Goal: Task Accomplishment & Management: Complete application form

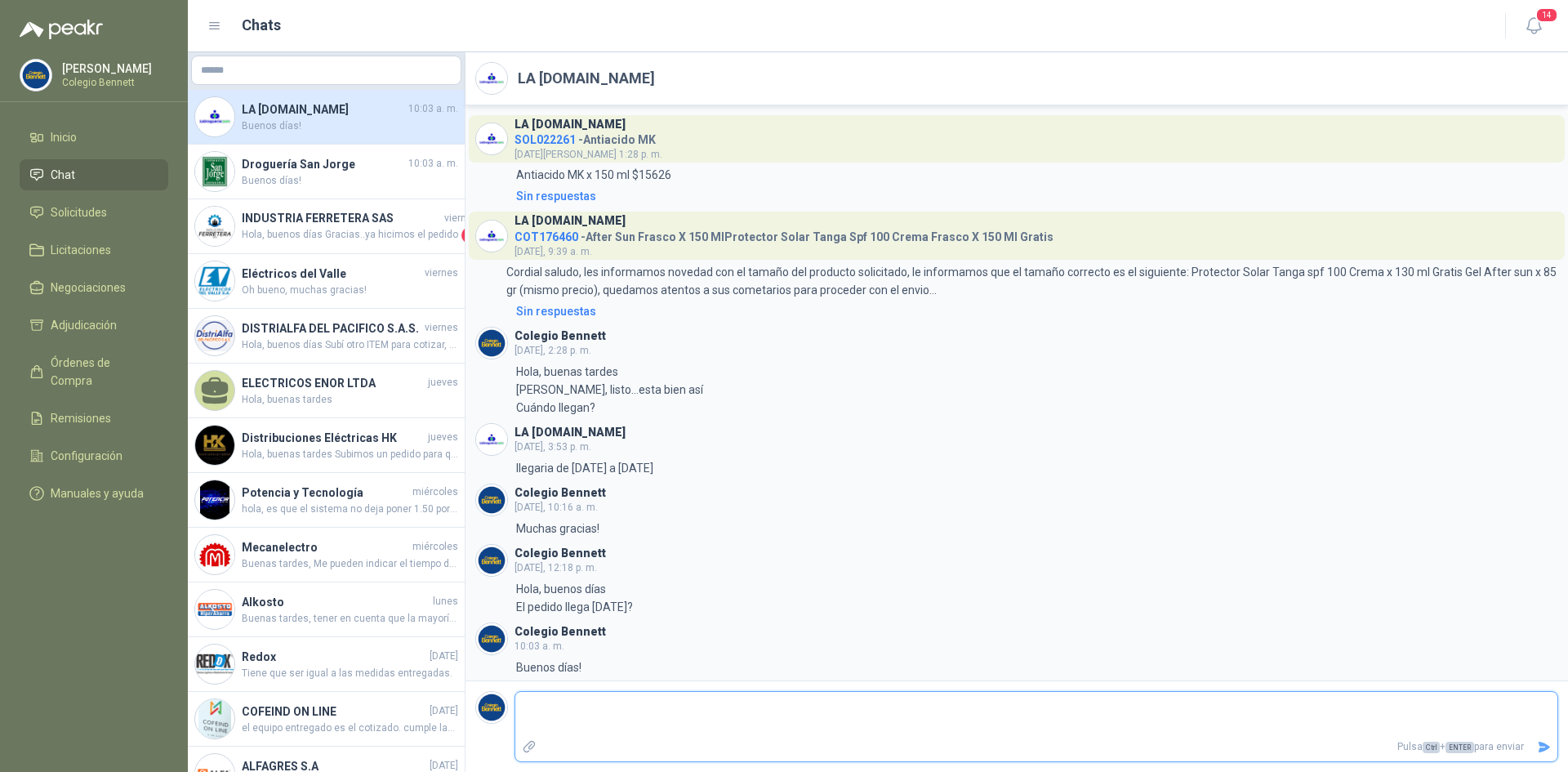
scroll to position [24, 0]
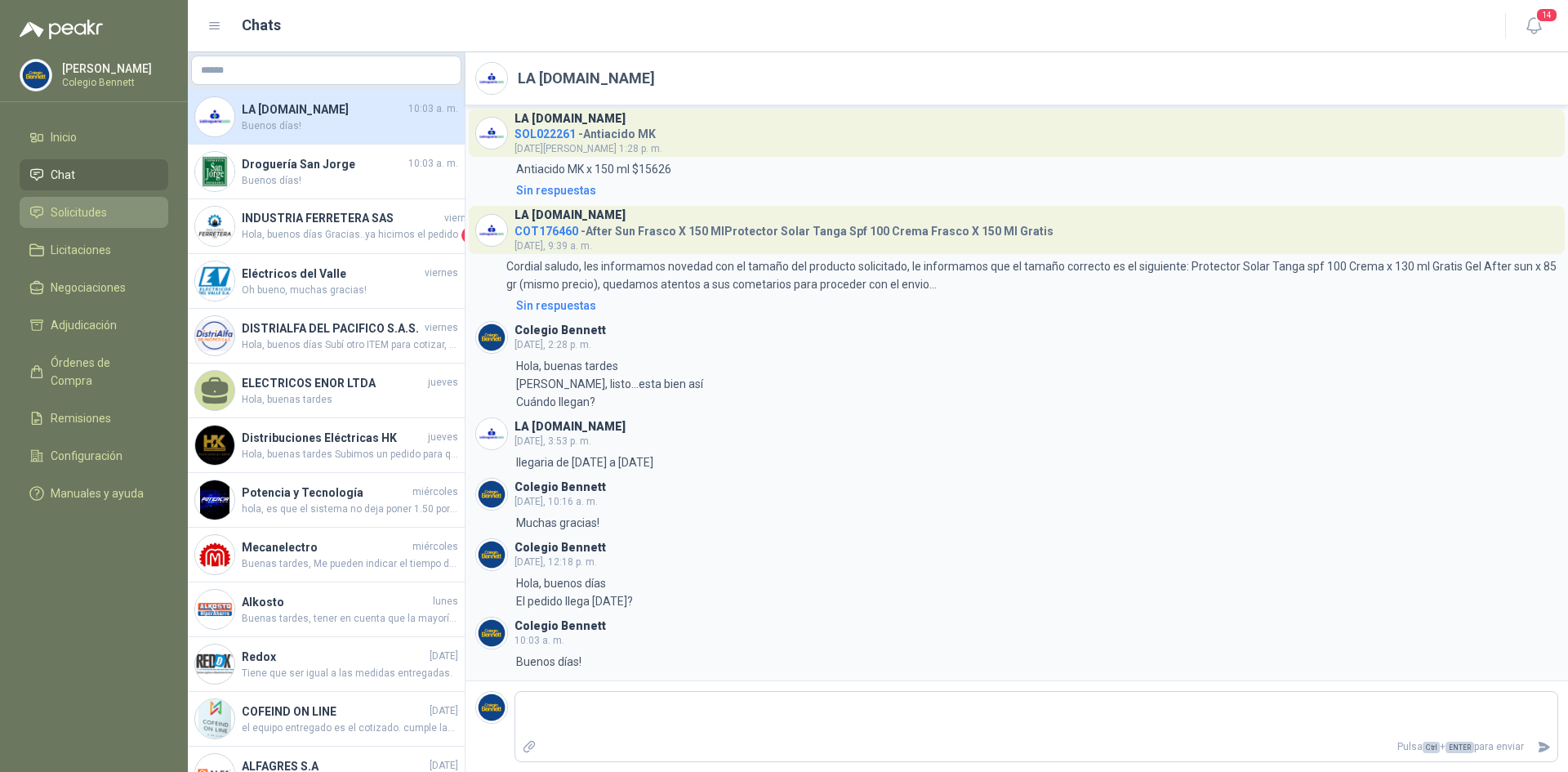
click at [100, 210] on span "Solicitudes" at bounding box center [78, 212] width 56 height 18
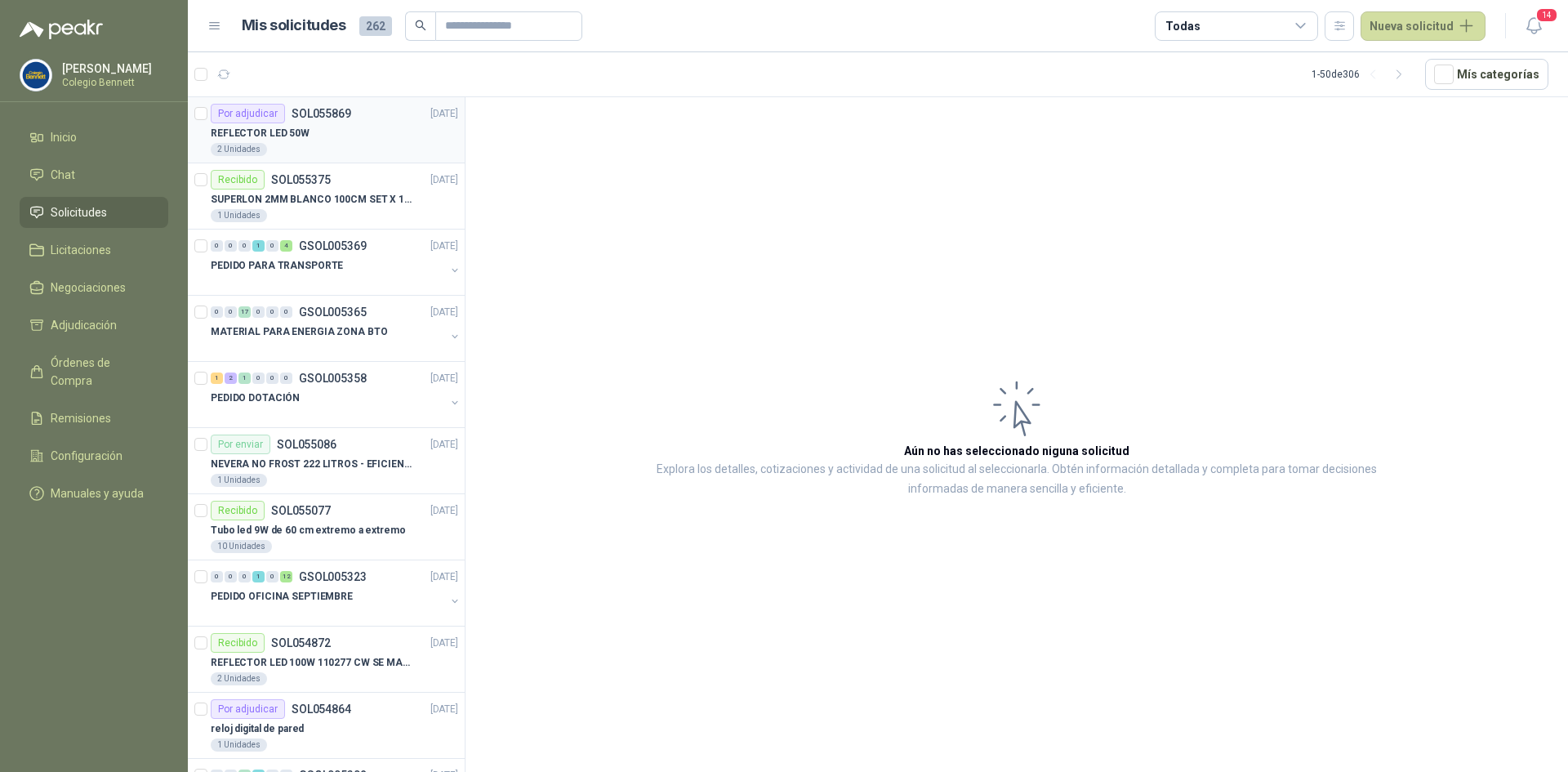
click at [299, 134] on p "REFLECTOR LED 50W" at bounding box center [260, 133] width 99 height 15
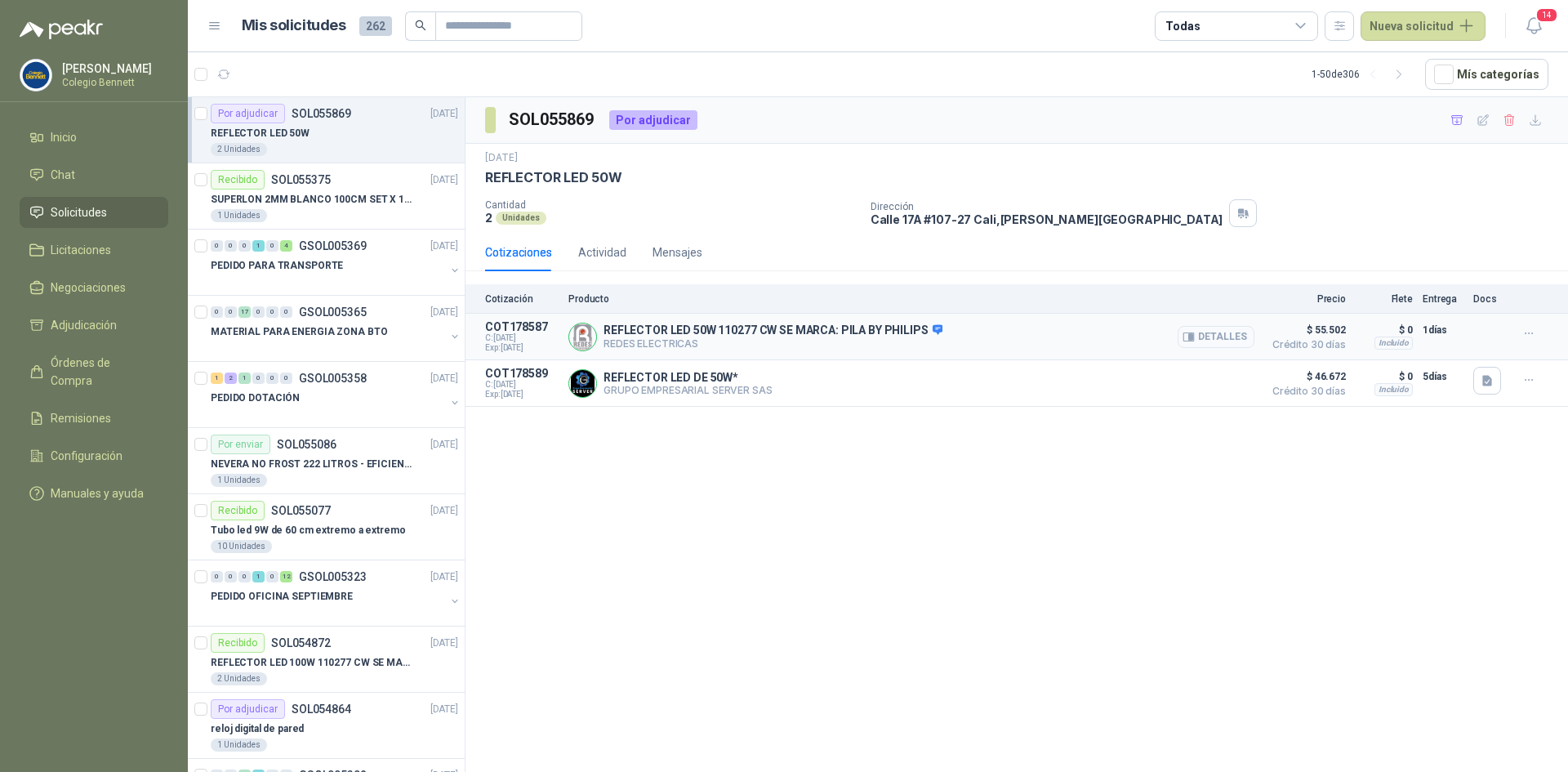
click at [1227, 335] on button "Detalles" at bounding box center [1216, 336] width 77 height 22
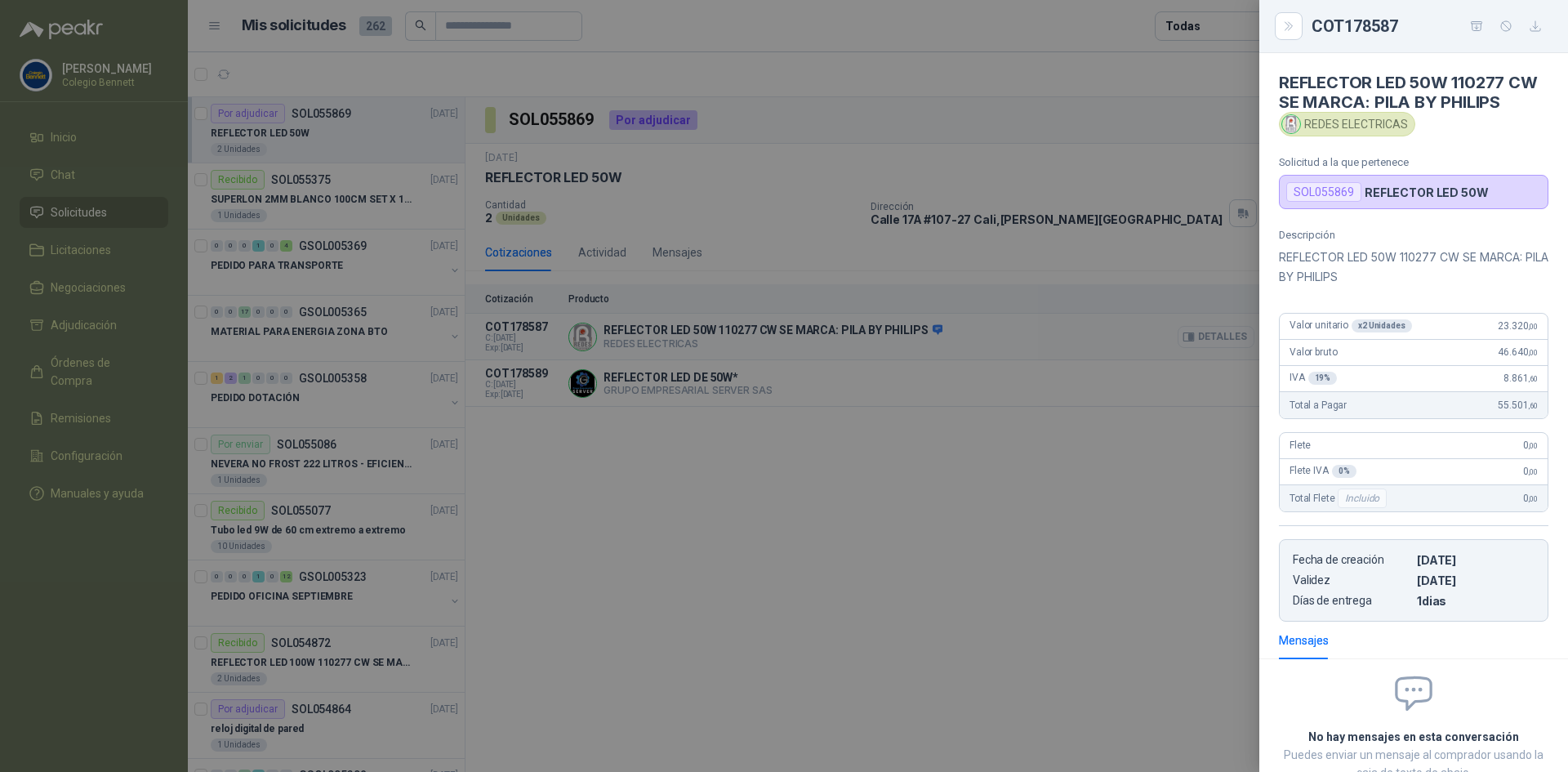
scroll to position [112, 0]
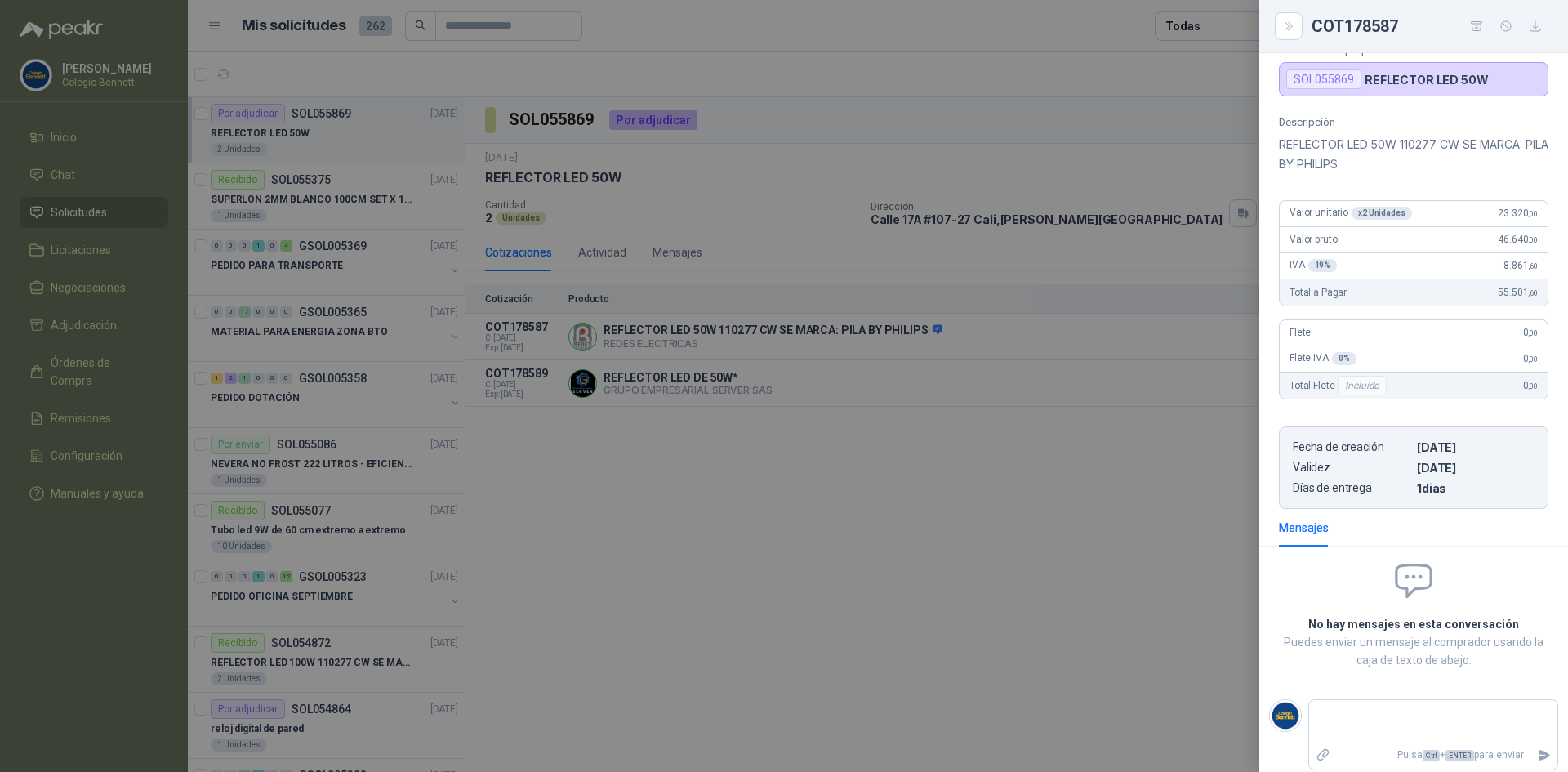
click at [1216, 335] on div at bounding box center [784, 386] width 1568 height 772
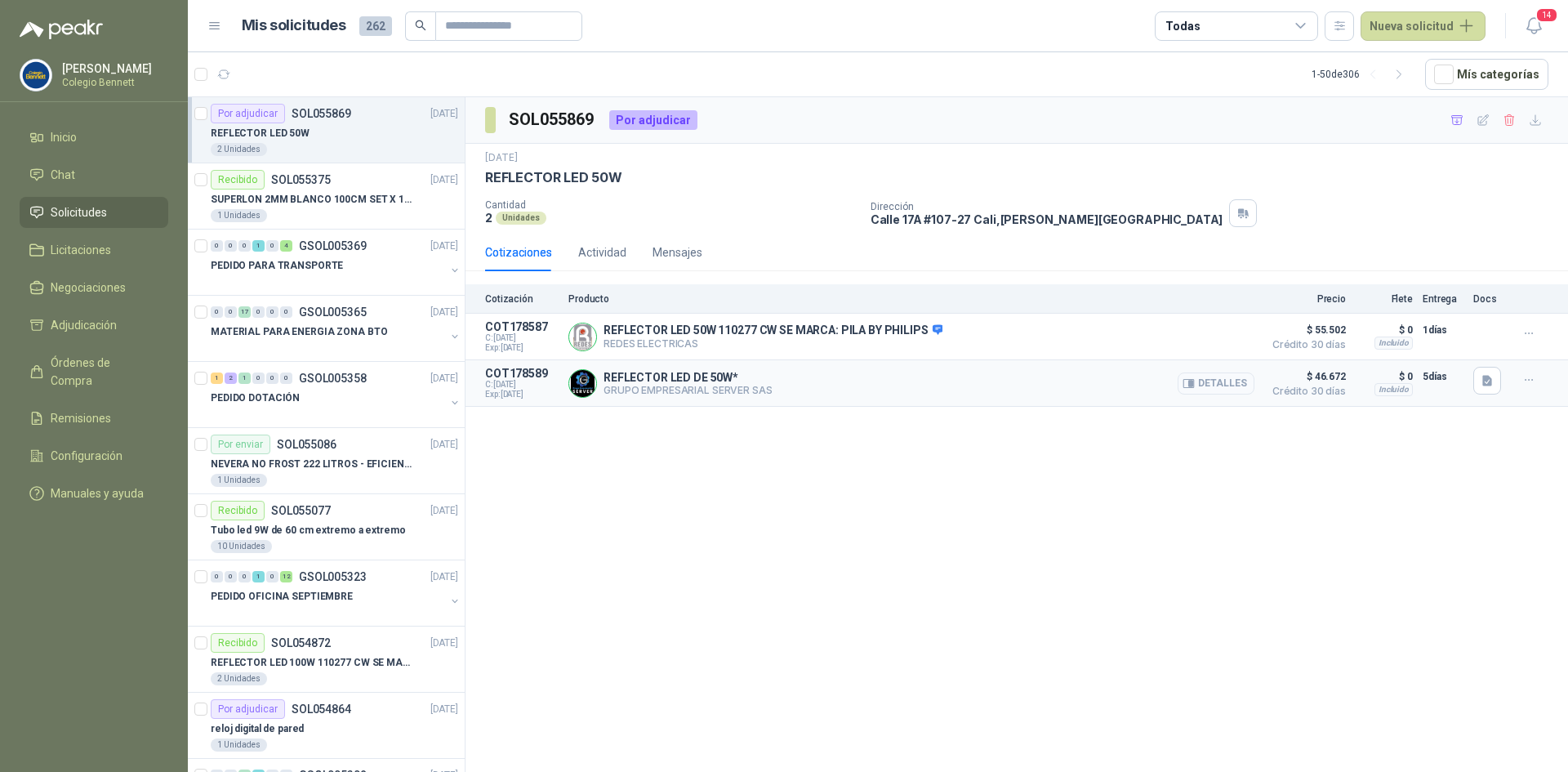
click at [1216, 380] on button "Detalles" at bounding box center [1216, 383] width 77 height 22
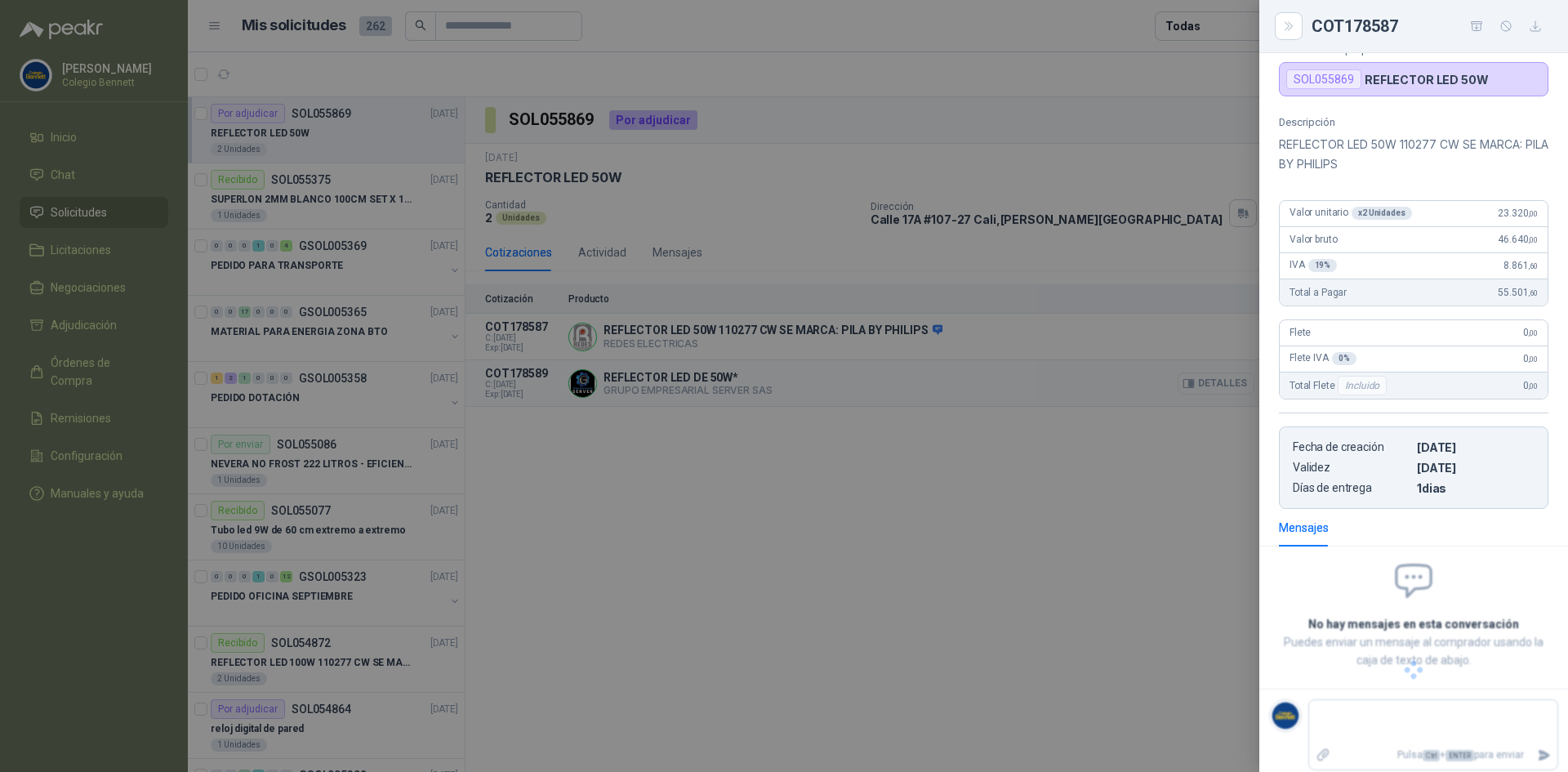
scroll to position [48, 0]
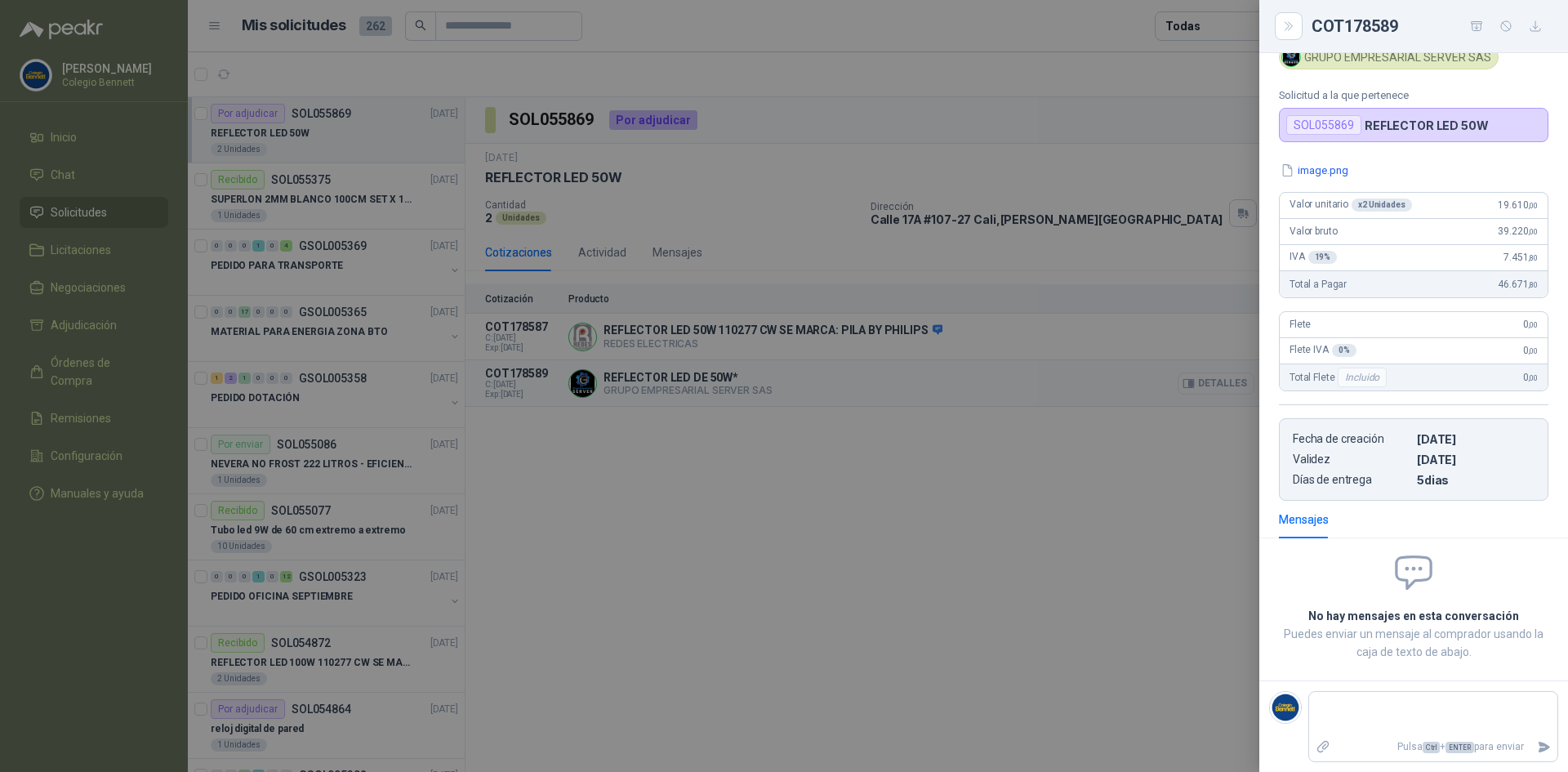
click at [1216, 380] on div at bounding box center [784, 386] width 1568 height 772
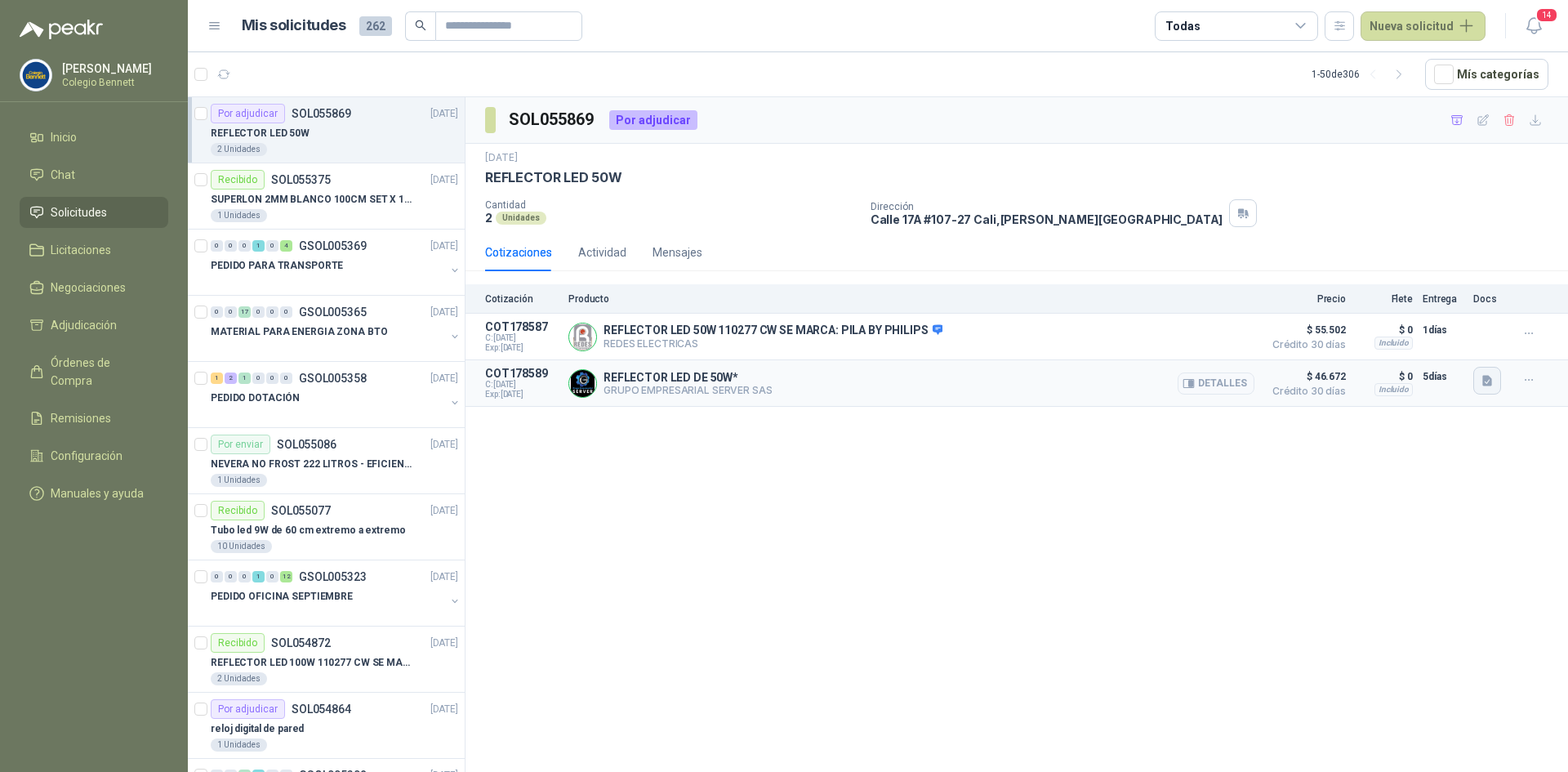
click at [1492, 378] on icon "button" at bounding box center [1487, 381] width 14 height 14
click at [1462, 349] on button "image.png" at bounding box center [1455, 346] width 71 height 17
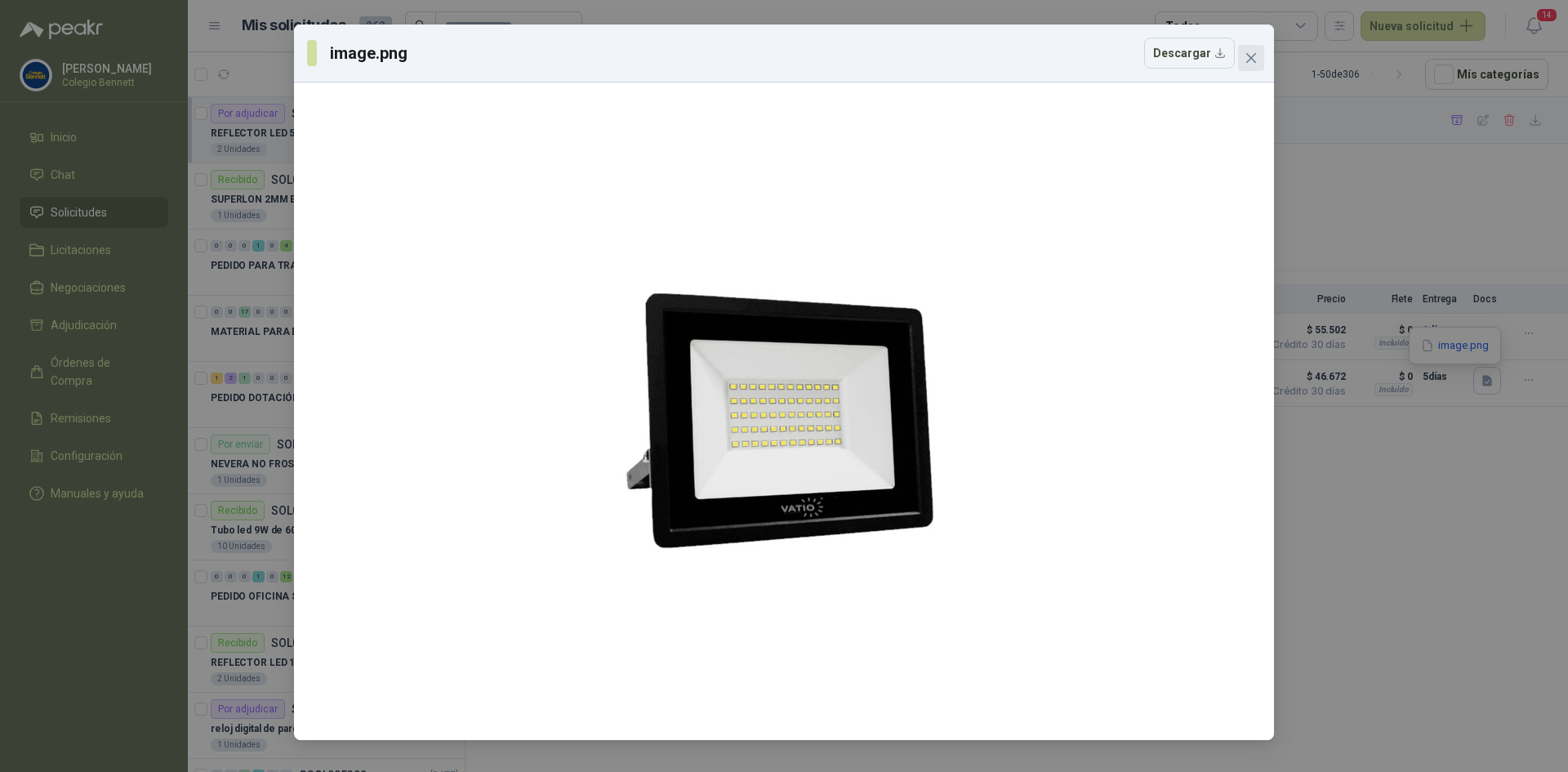
click at [1249, 51] on icon "close" at bounding box center [1251, 58] width 13 height 13
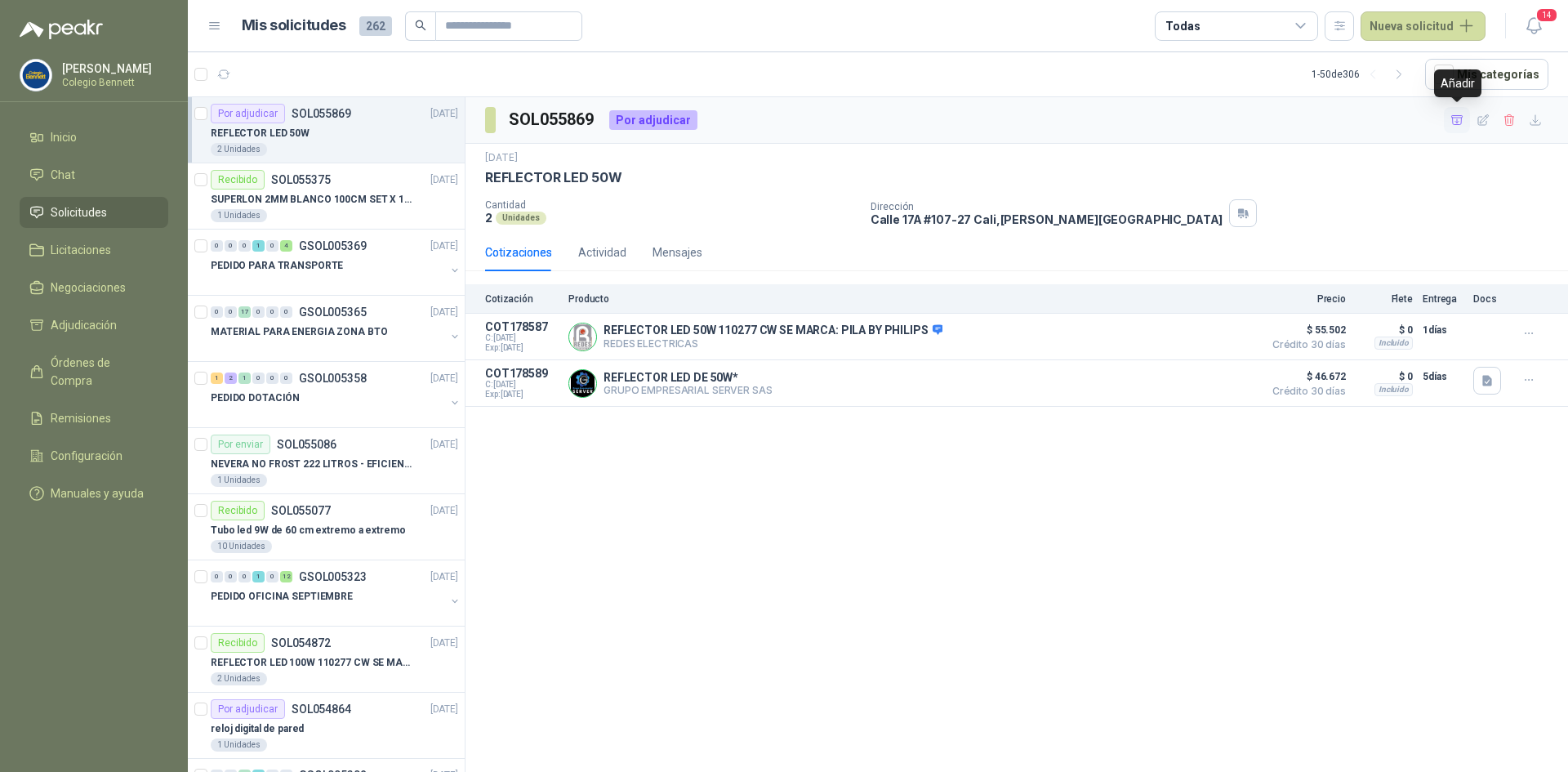
click at [1457, 117] on icon "button" at bounding box center [1457, 119] width 11 height 9
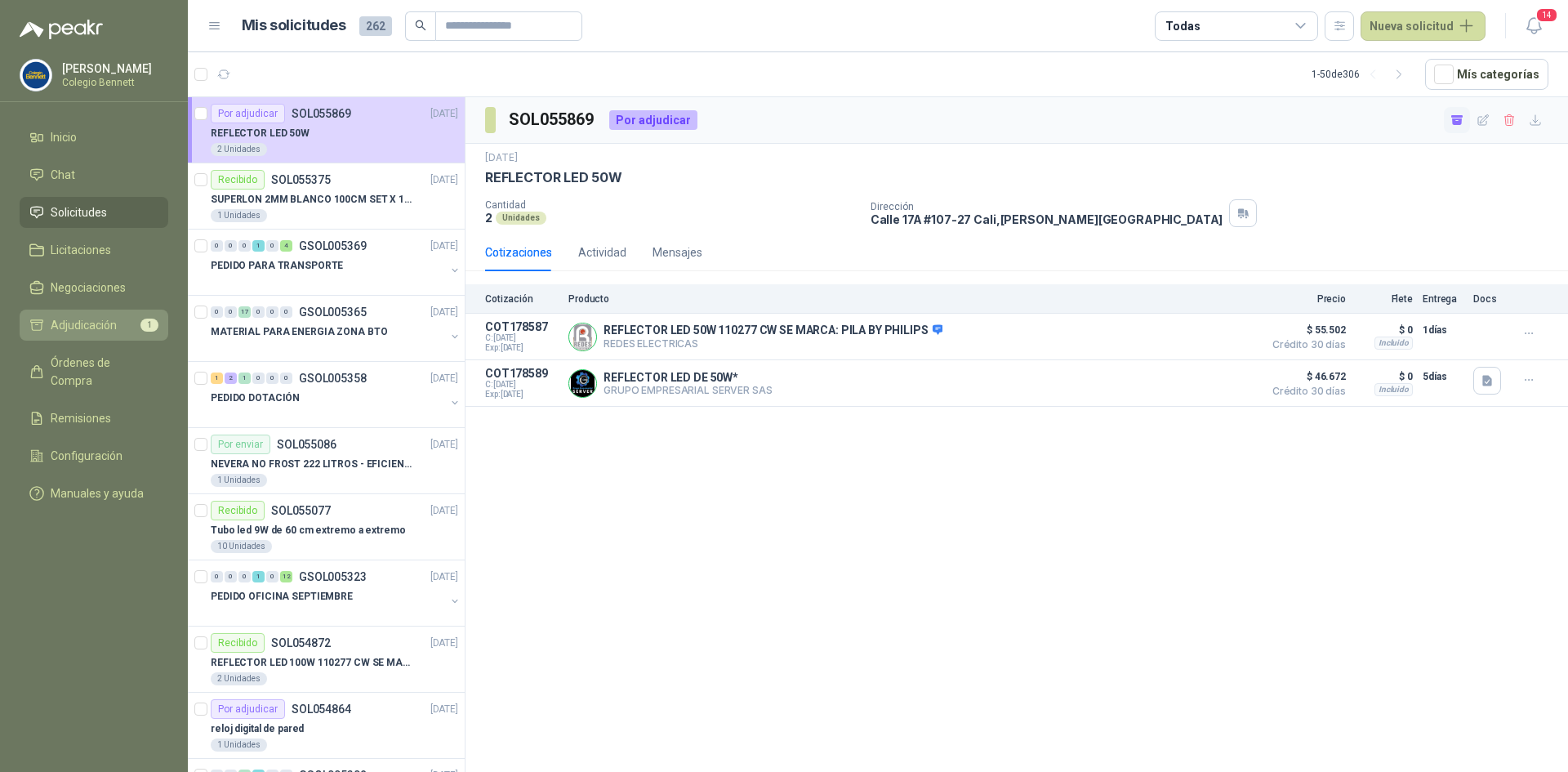
click at [128, 315] on link "Adjudicación 1" at bounding box center [94, 325] width 149 height 31
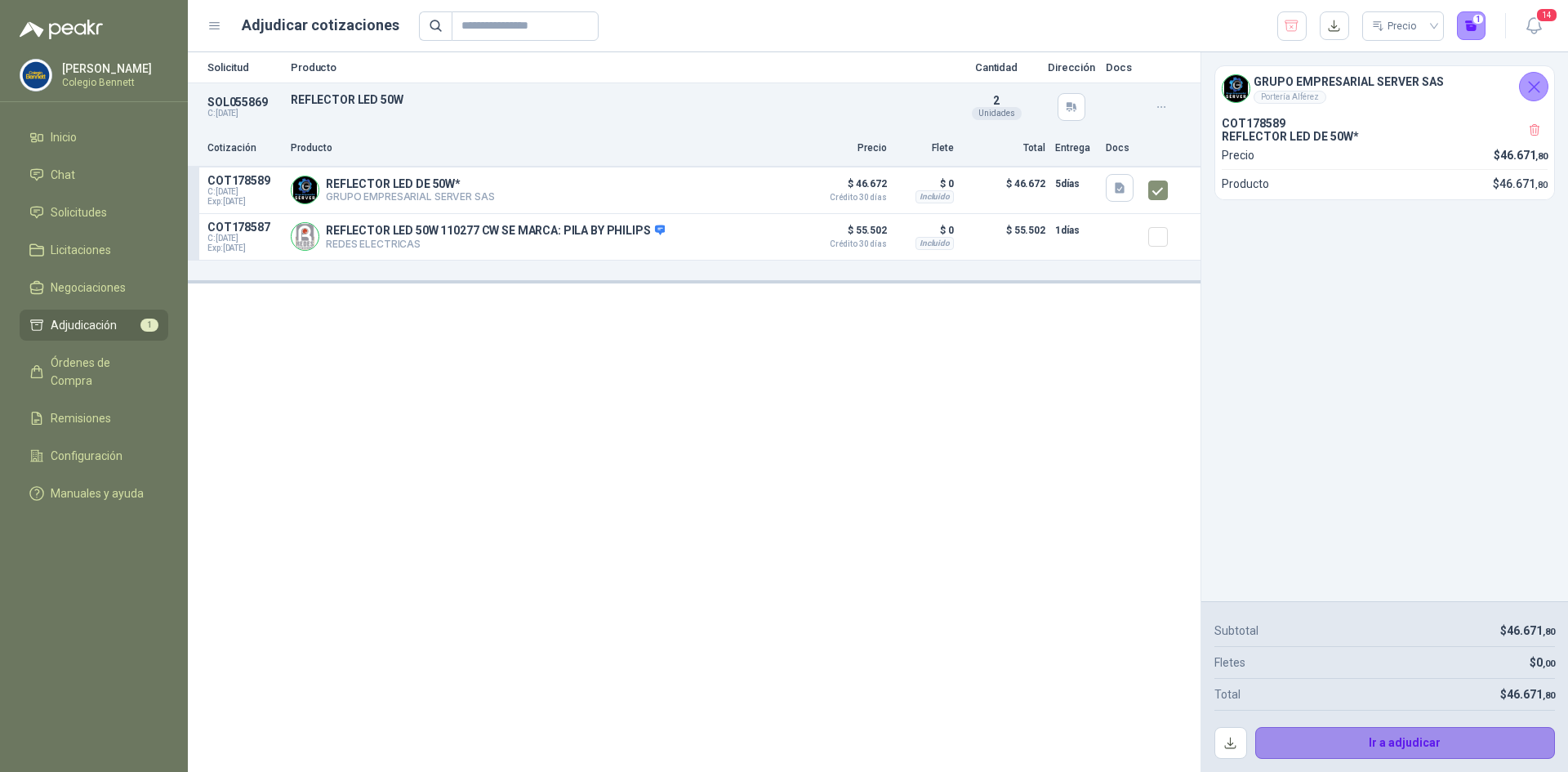
click at [1408, 742] on button "Ir a adjudicar" at bounding box center [1405, 743] width 300 height 32
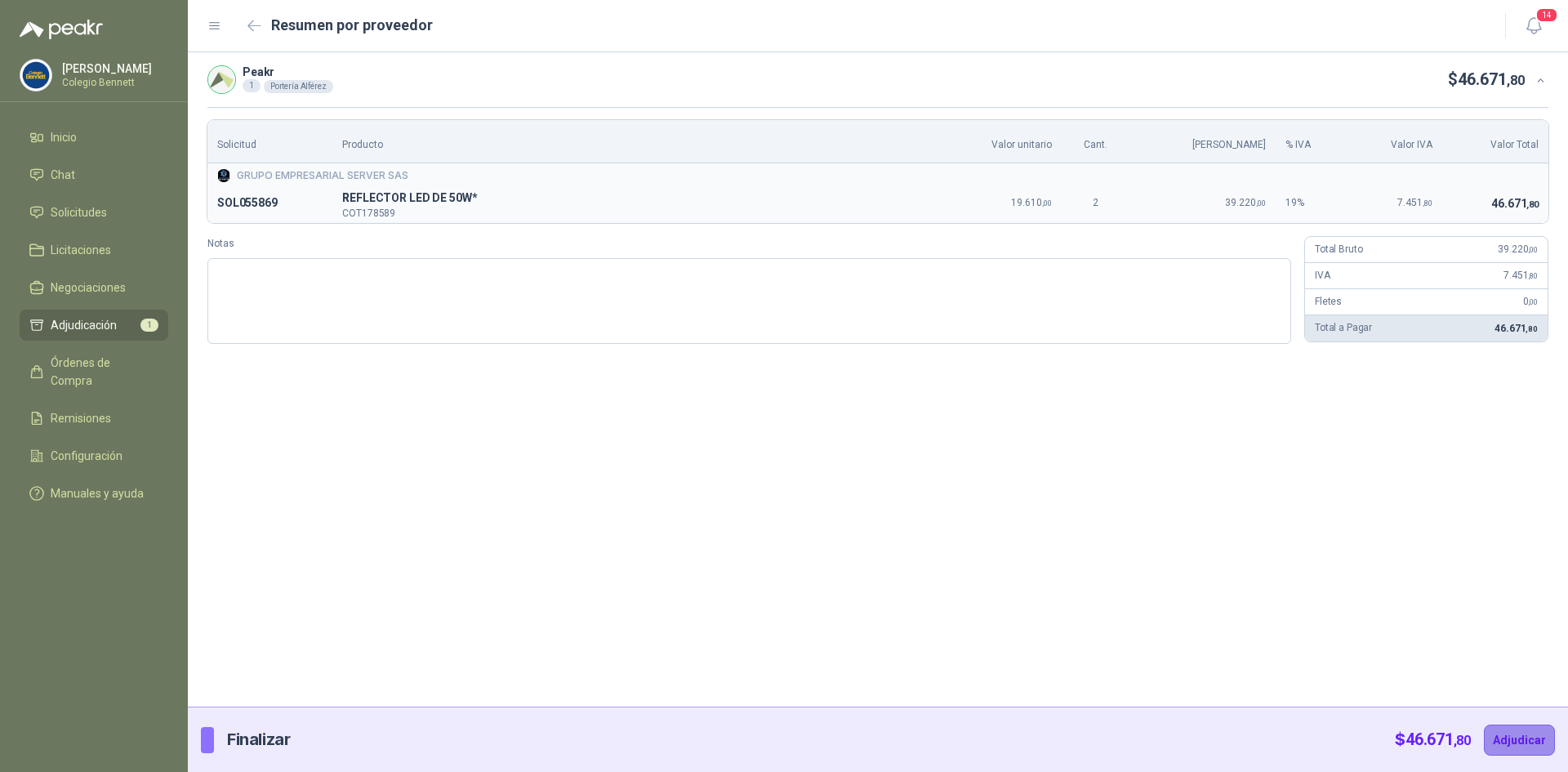
click at [1517, 735] on button "Adjudicar" at bounding box center [1519, 740] width 71 height 31
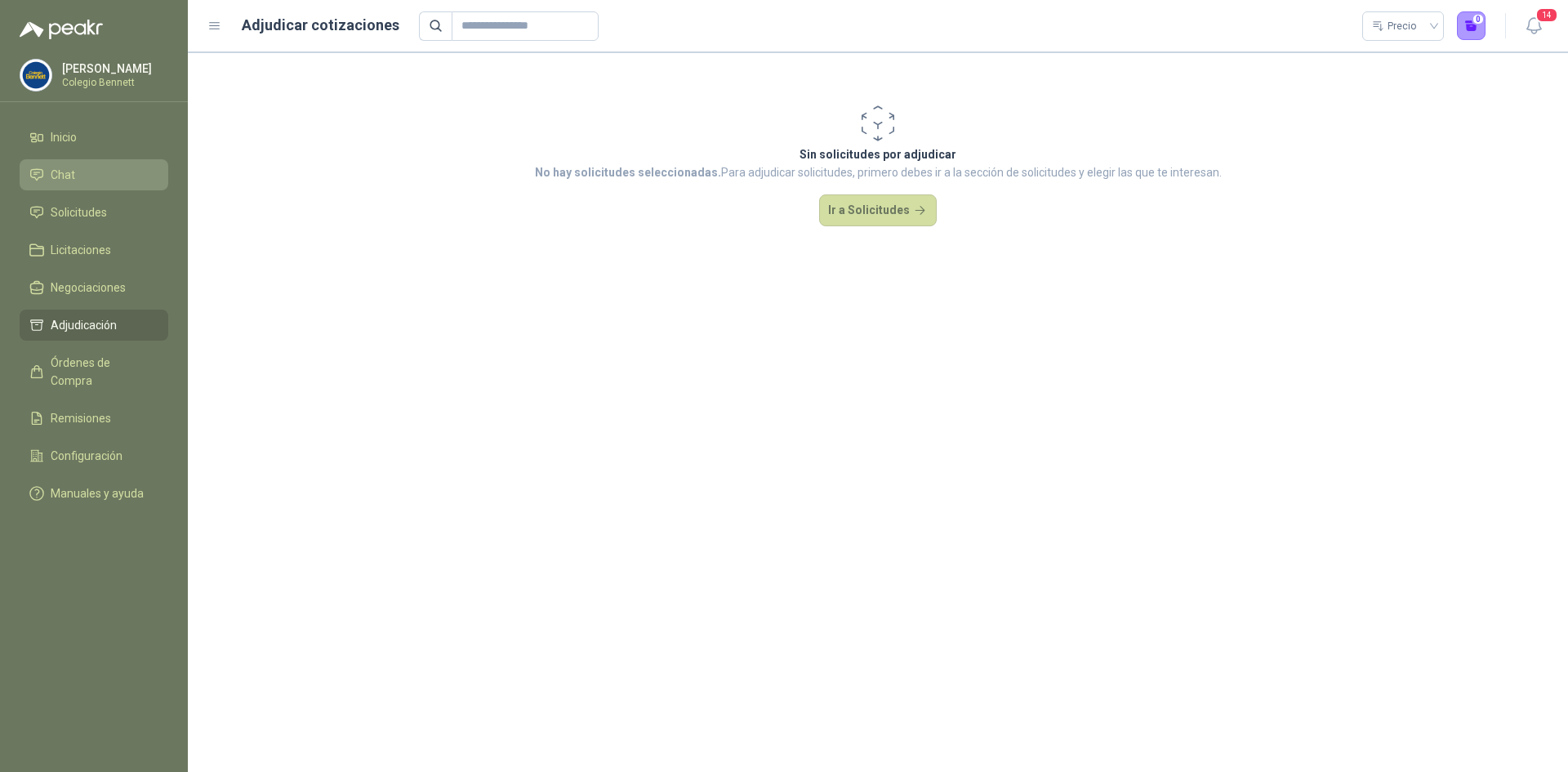
click at [103, 180] on li "Chat" at bounding box center [93, 174] width 129 height 18
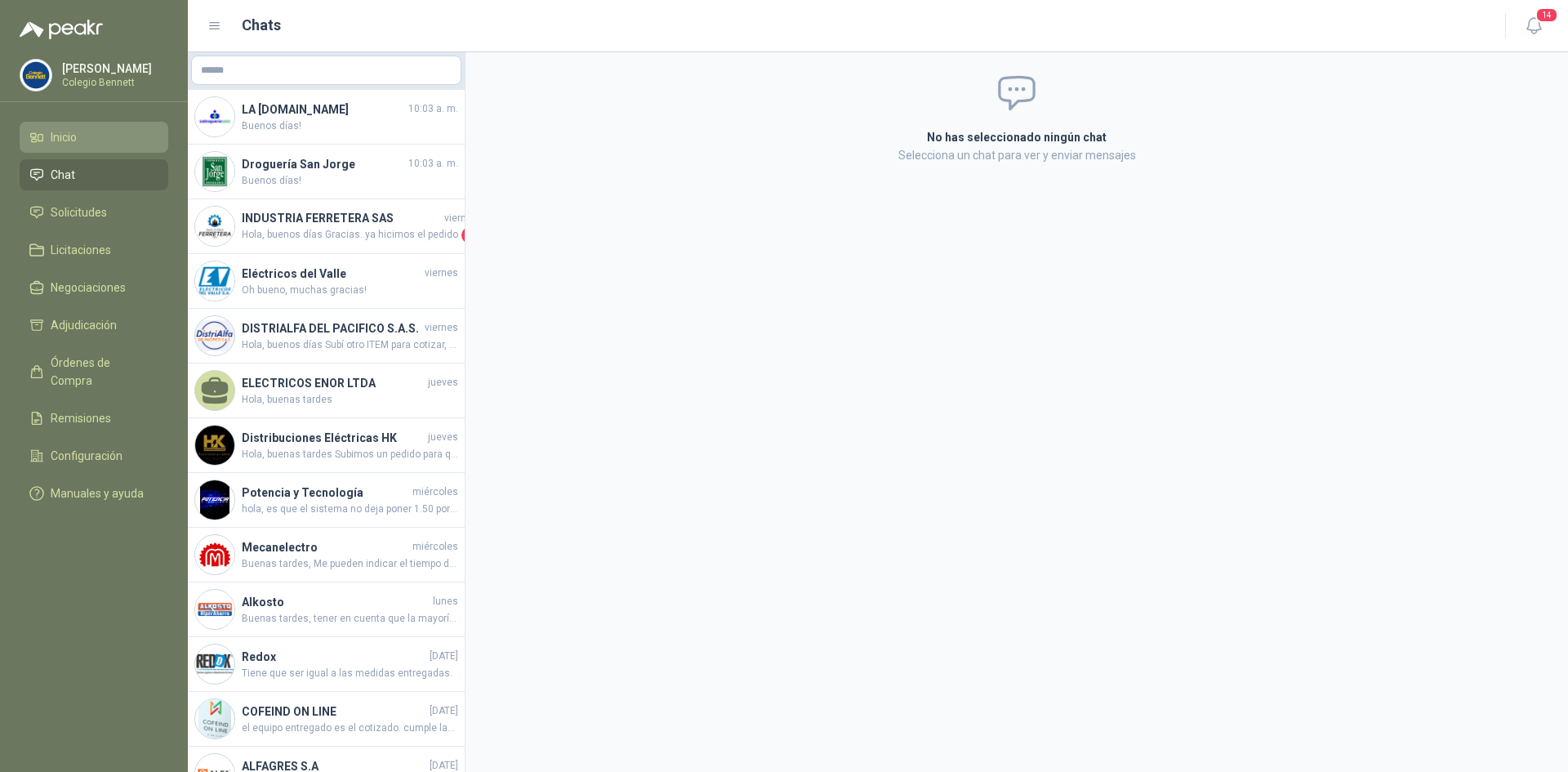
click at [80, 139] on li "Inicio" at bounding box center [93, 137] width 129 height 18
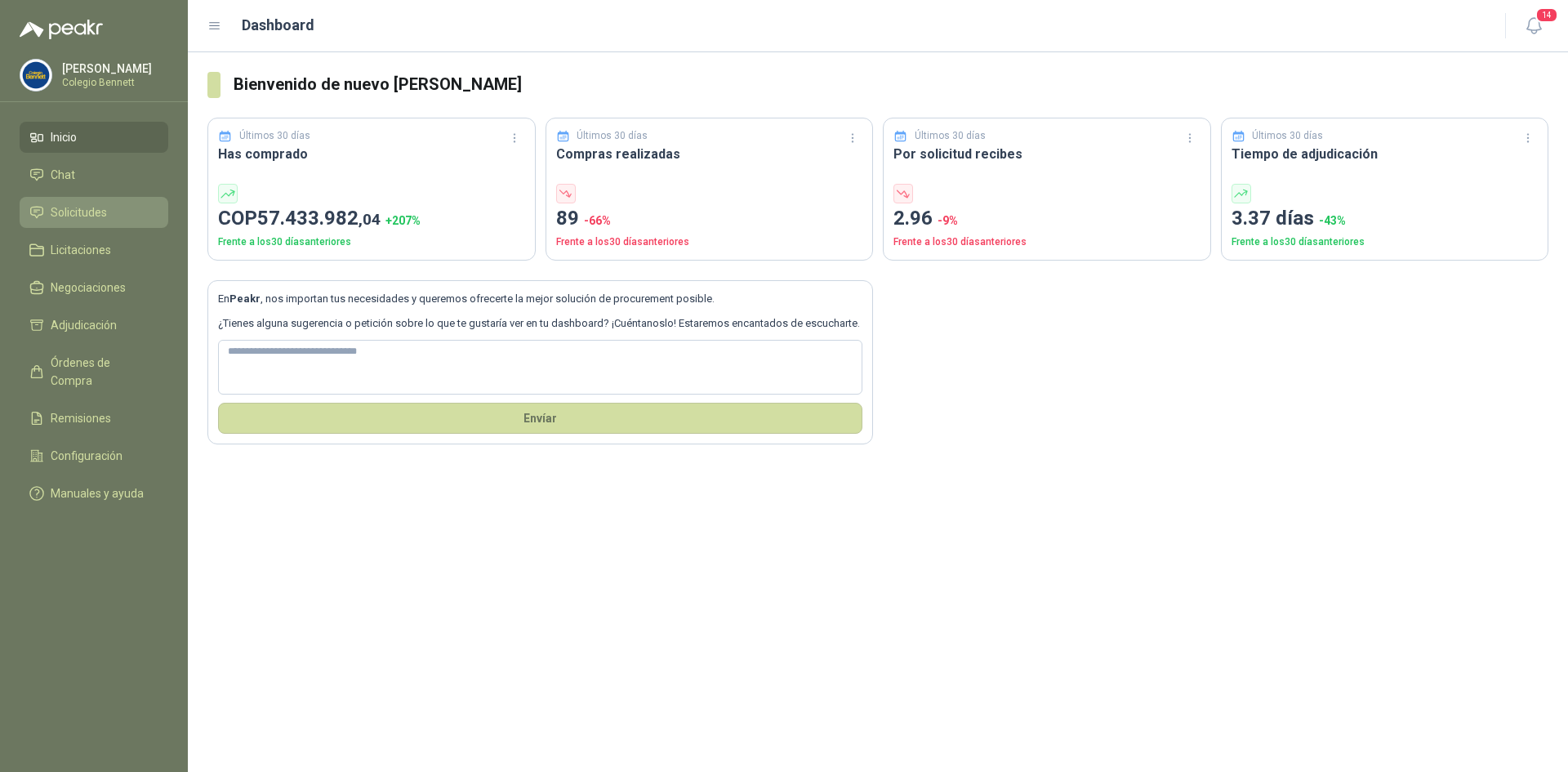
click at [80, 207] on span "Solicitudes" at bounding box center [78, 212] width 56 height 18
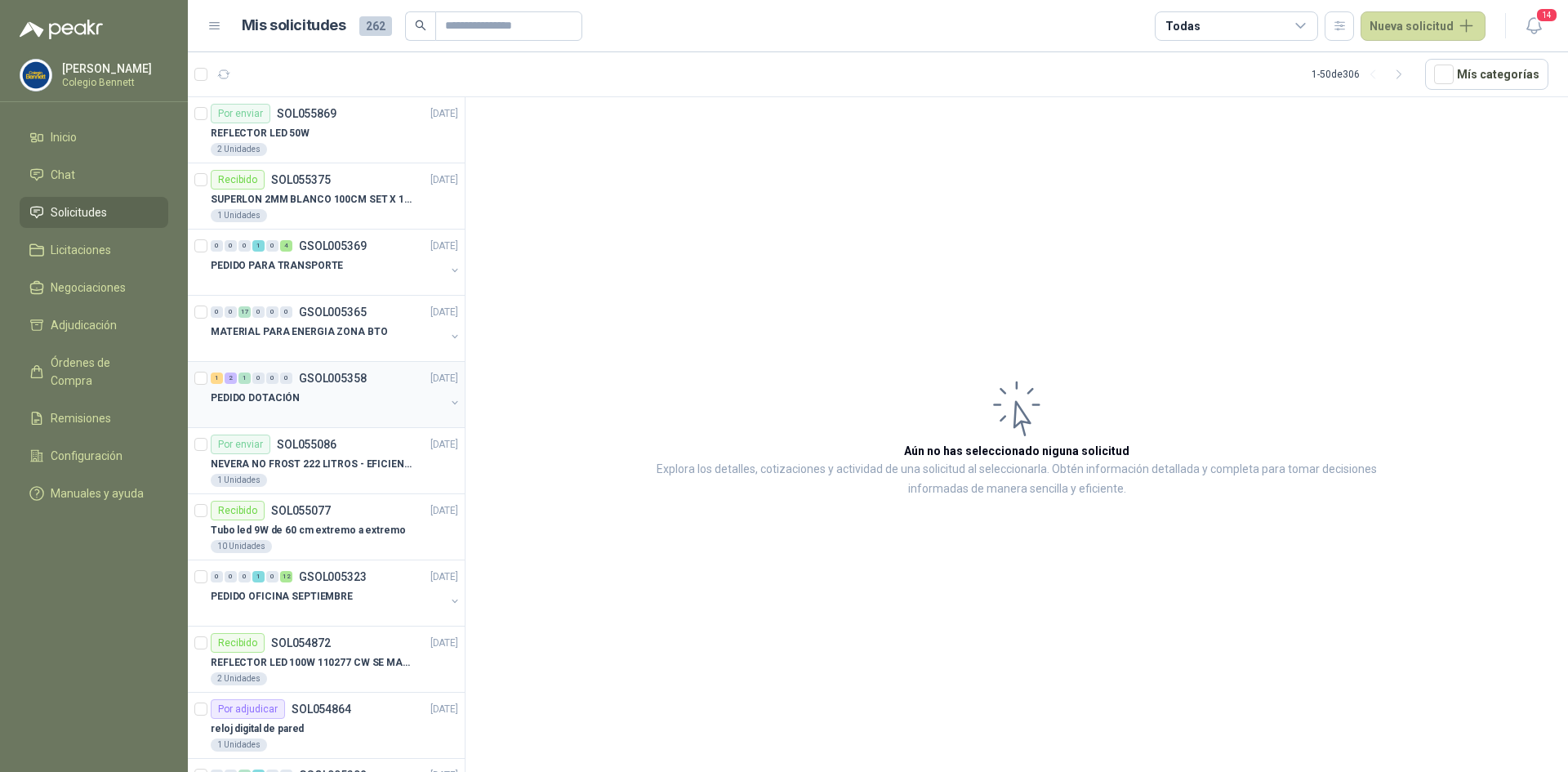
click at [296, 381] on div "1 2 1 0 0 0 GSOL005358" at bounding box center [289, 378] width 156 height 11
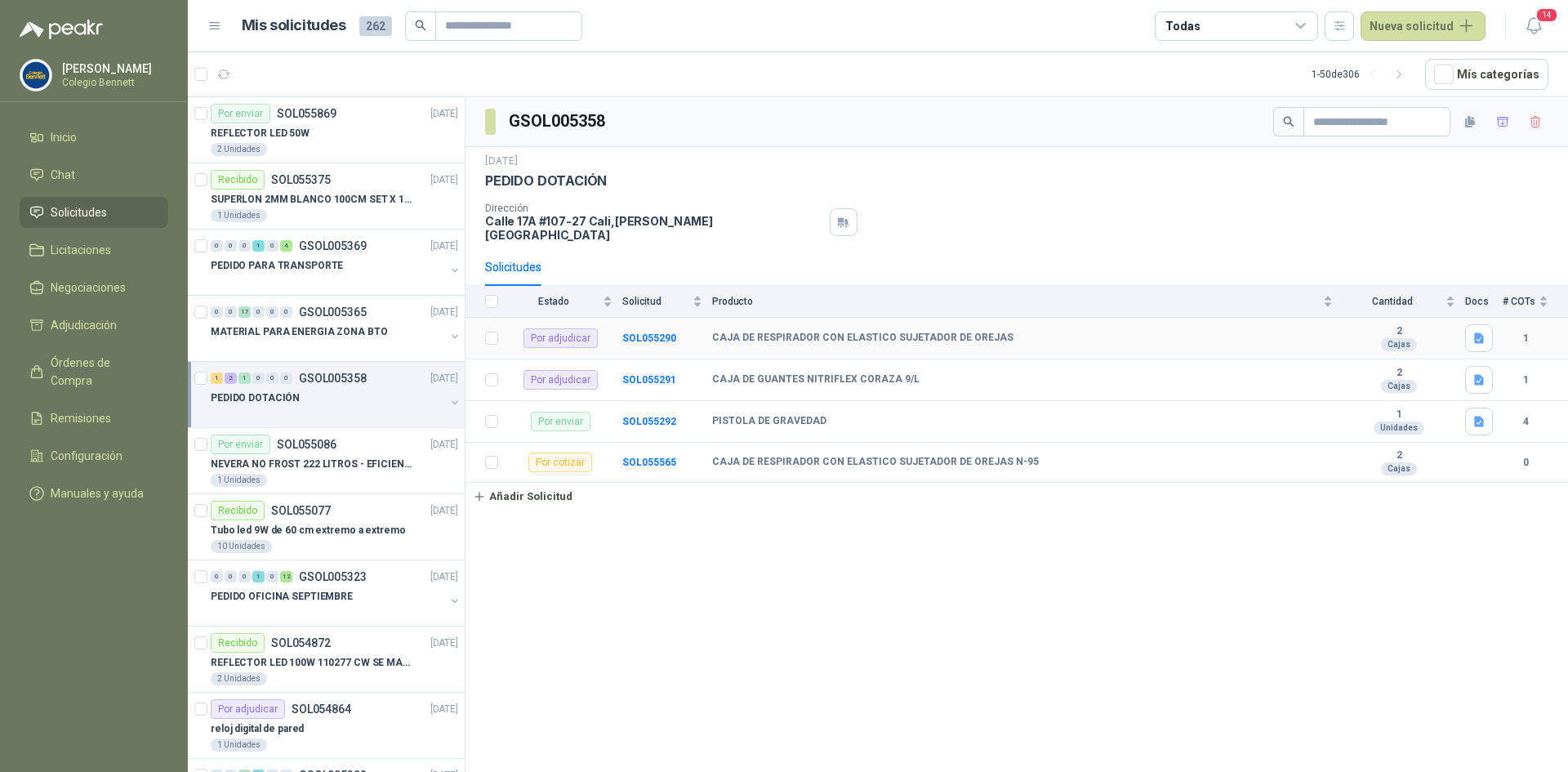
click at [772, 332] on b "CAJA DE RESPIRADOR CON ELASTICO SUJETADOR DE OREJAS" at bounding box center [863, 338] width 301 height 13
click at [773, 456] on b "CAJA DE RESPIRADOR CON ELASTICO SUJETADOR DE OREJAS N-95" at bounding box center [875, 462] width 327 height 13
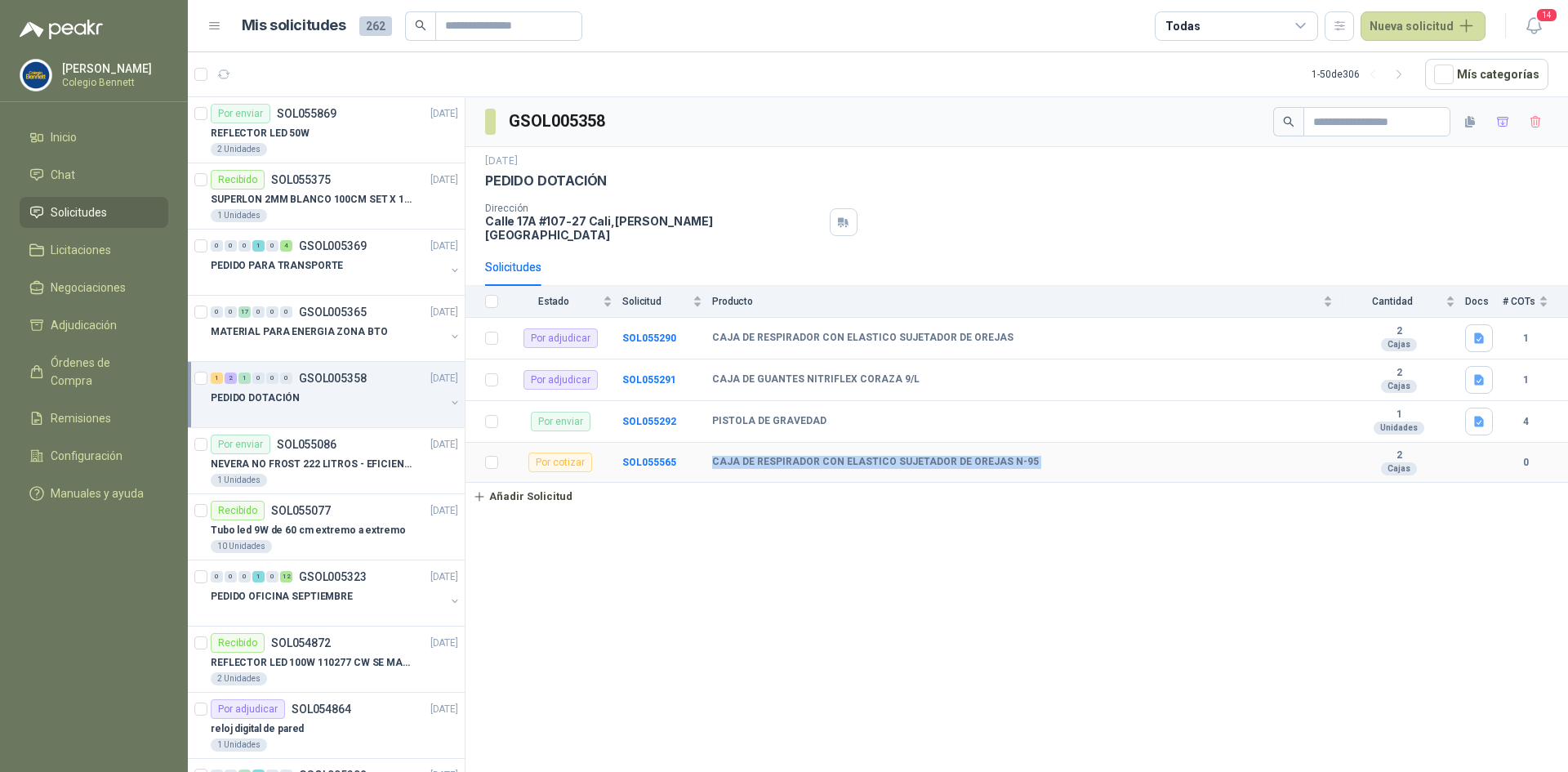
click at [773, 456] on b "CAJA DE RESPIRADOR CON ELASTICO SUJETADOR DE OREJAS N-95" at bounding box center [875, 462] width 327 height 13
copy b "CAJA DE RESPIRADOR CON ELASTICO SUJETADOR DE OREJAS N-95"
click at [814, 374] on b "CAJA DE GUANTES NITRIFLEX CORAZA 9/L" at bounding box center [816, 380] width 208 height 13
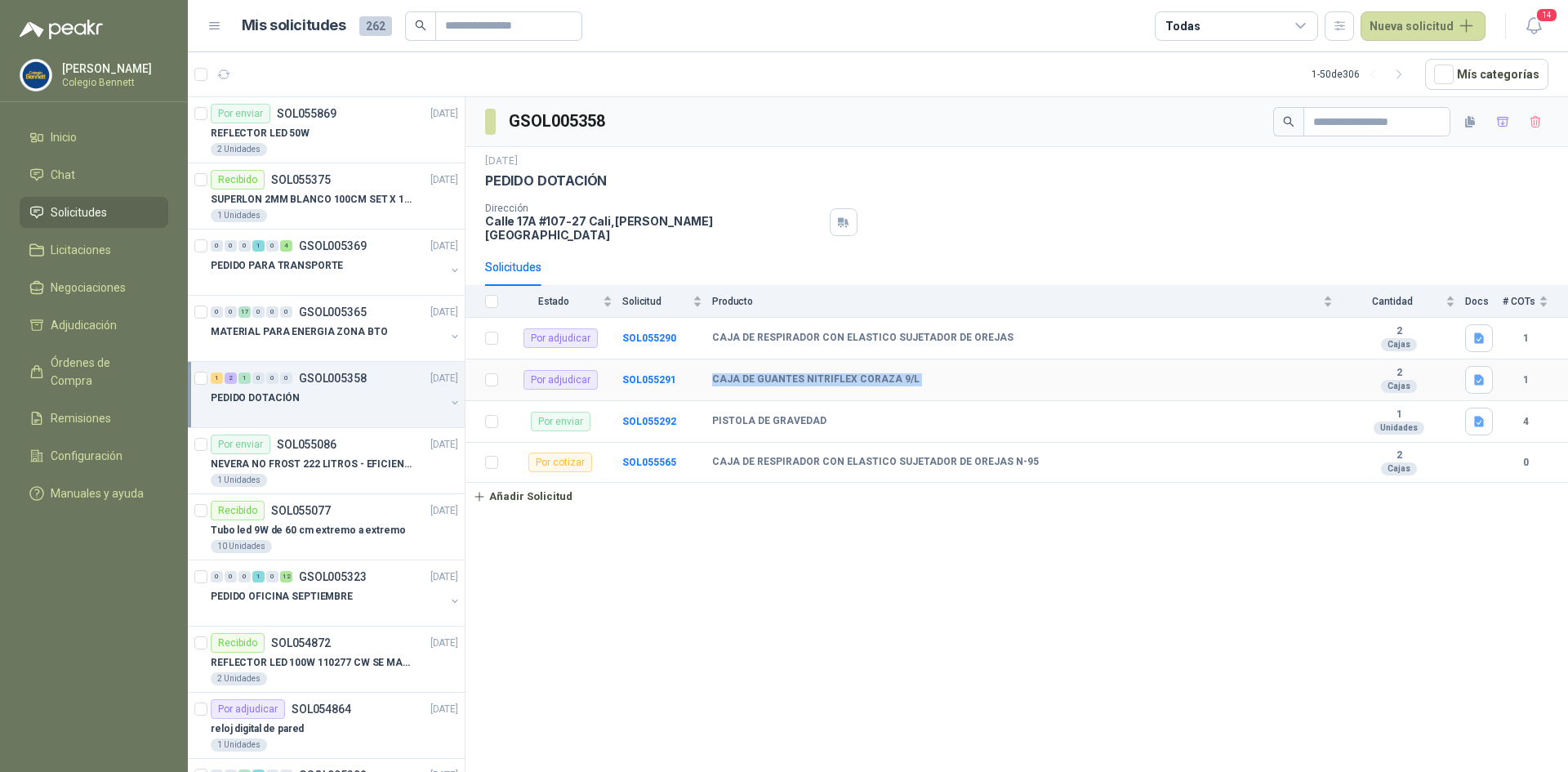
click at [814, 374] on b "CAJA DE GUANTES NITRIFLEX CORAZA 9/L" at bounding box center [816, 380] width 208 height 13
copy b "CAJA DE GUANTES NITRIFLEX CORAZA 9/L"
click at [1474, 332] on icon "button" at bounding box center [1479, 338] width 14 height 14
click at [1394, 288] on button "WhatsApp Image [DATE] 8.33.27 AM.jpeg" at bounding box center [1375, 292] width 215 height 17
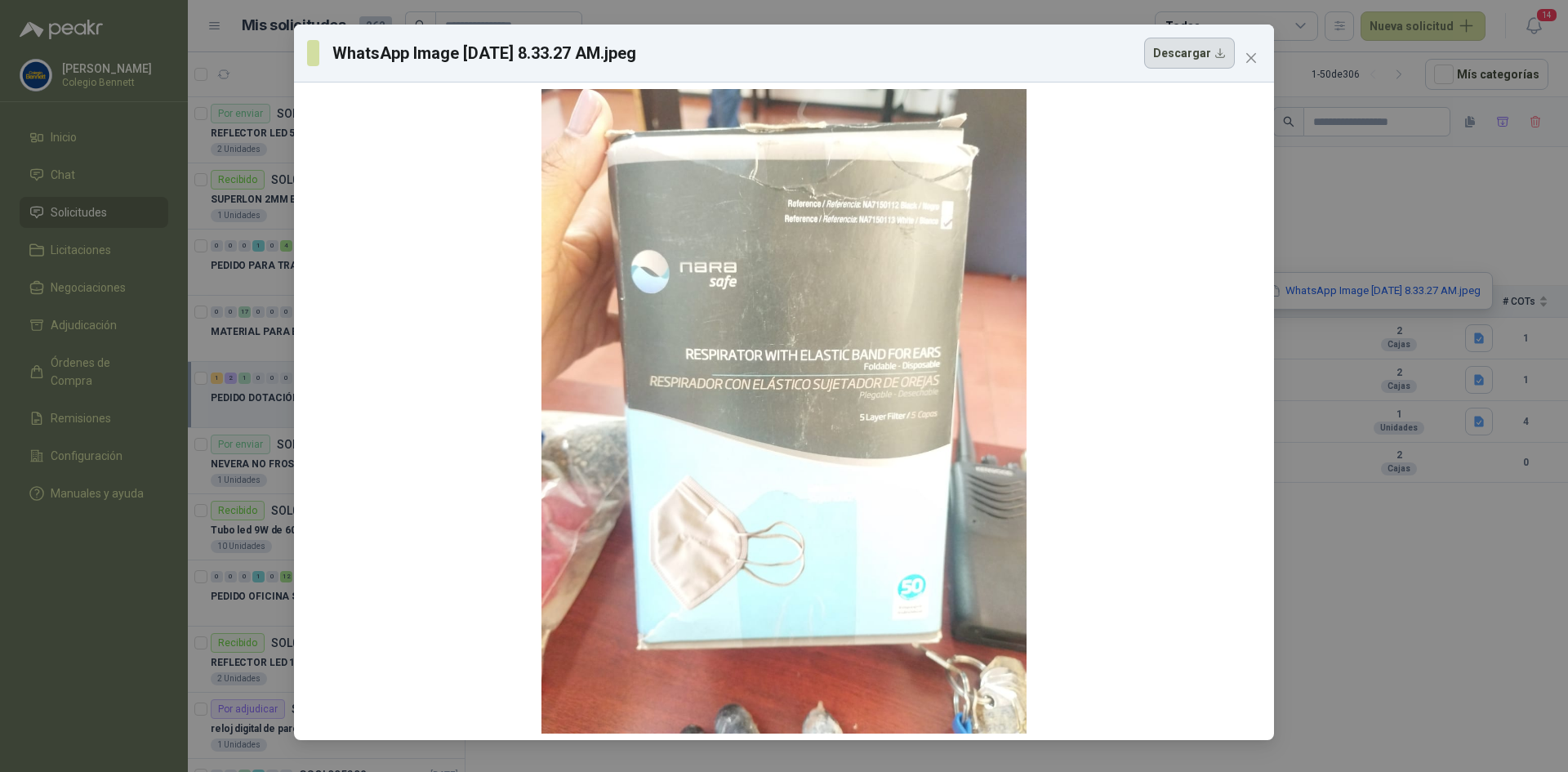
click at [1204, 61] on button "Descargar" at bounding box center [1189, 52] width 90 height 31
click at [1259, 56] on span "Close" at bounding box center [1251, 58] width 26 height 13
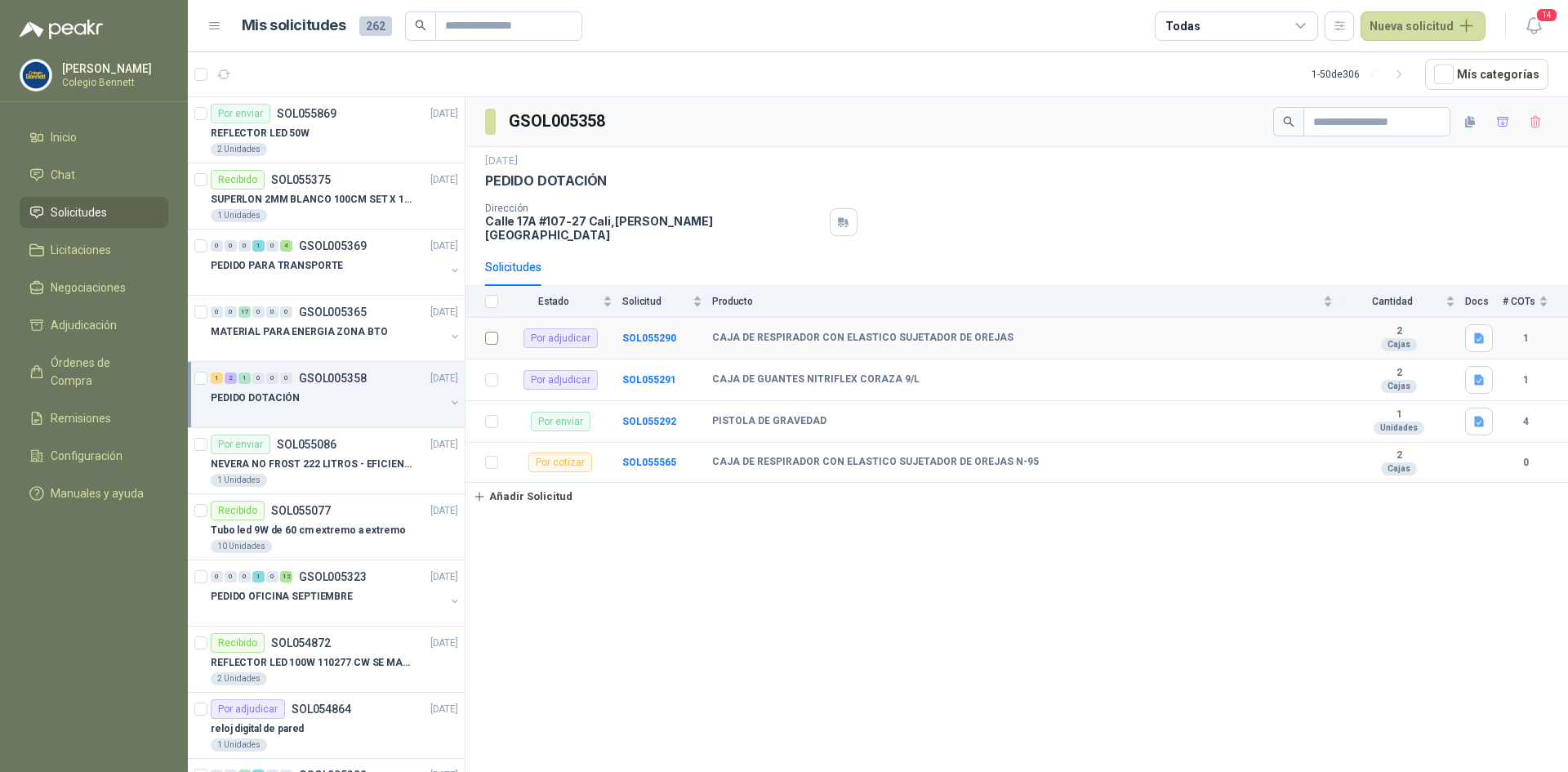
click at [498, 325] on td at bounding box center [487, 338] width 43 height 42
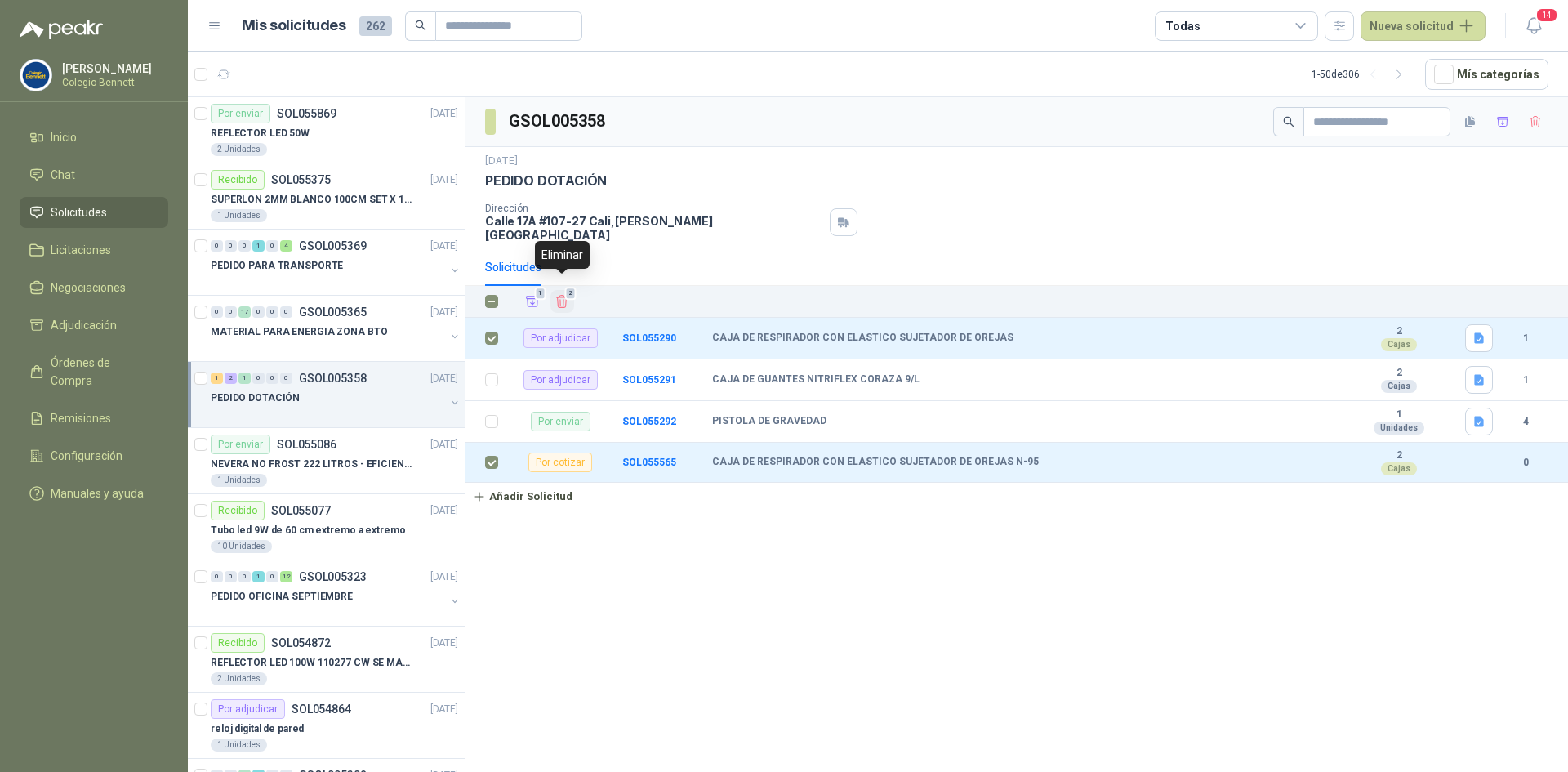
click at [560, 295] on icon "Eliminar" at bounding box center [562, 301] width 10 height 12
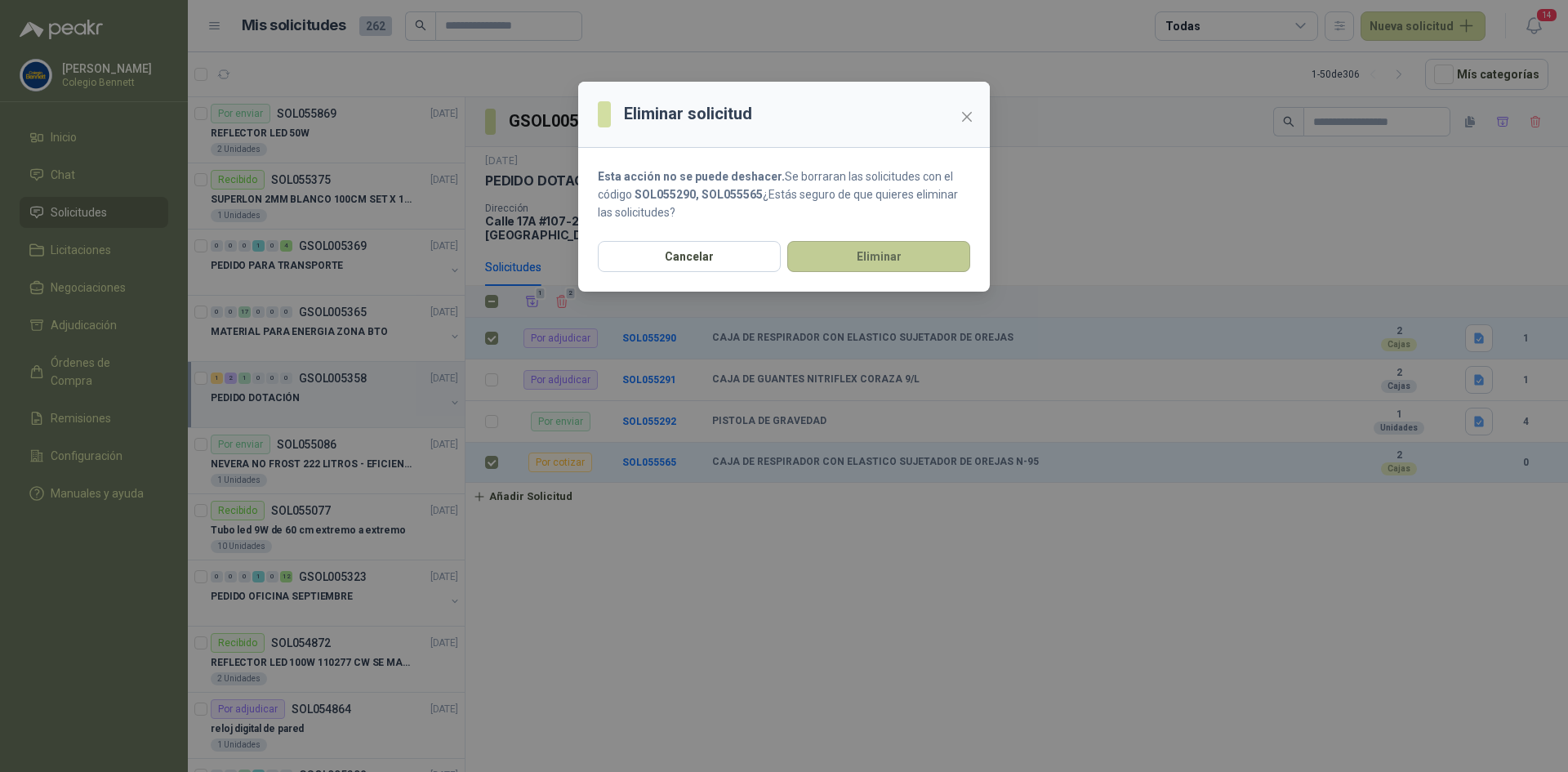
click at [829, 247] on button "Eliminar" at bounding box center [878, 256] width 183 height 31
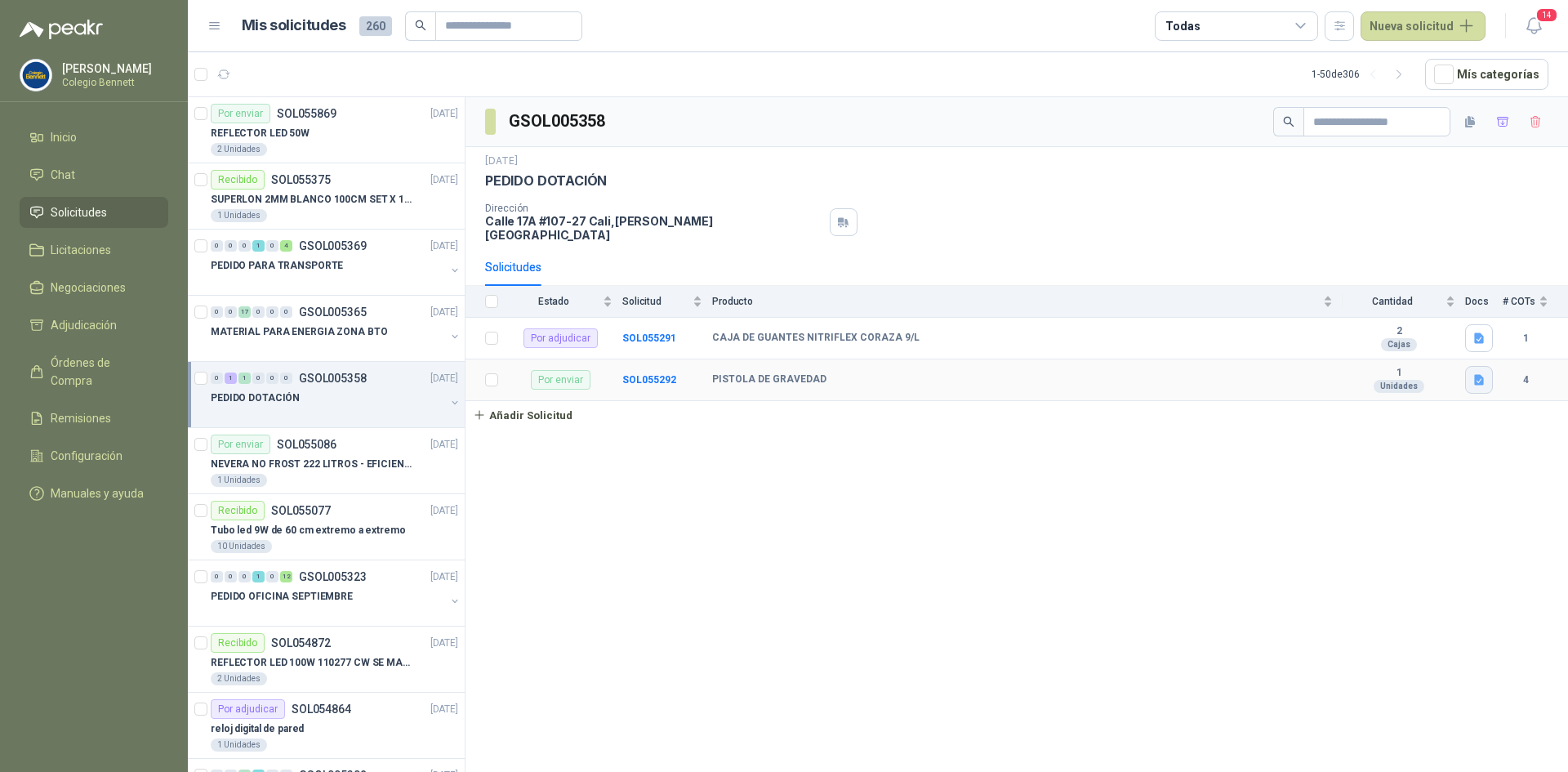
click at [1484, 366] on button "button" at bounding box center [1478, 379] width 28 height 28
click at [1297, 329] on button "WhatsApp Image [DATE] 8.31.35 AM.jpeg" at bounding box center [1357, 333] width 215 height 17
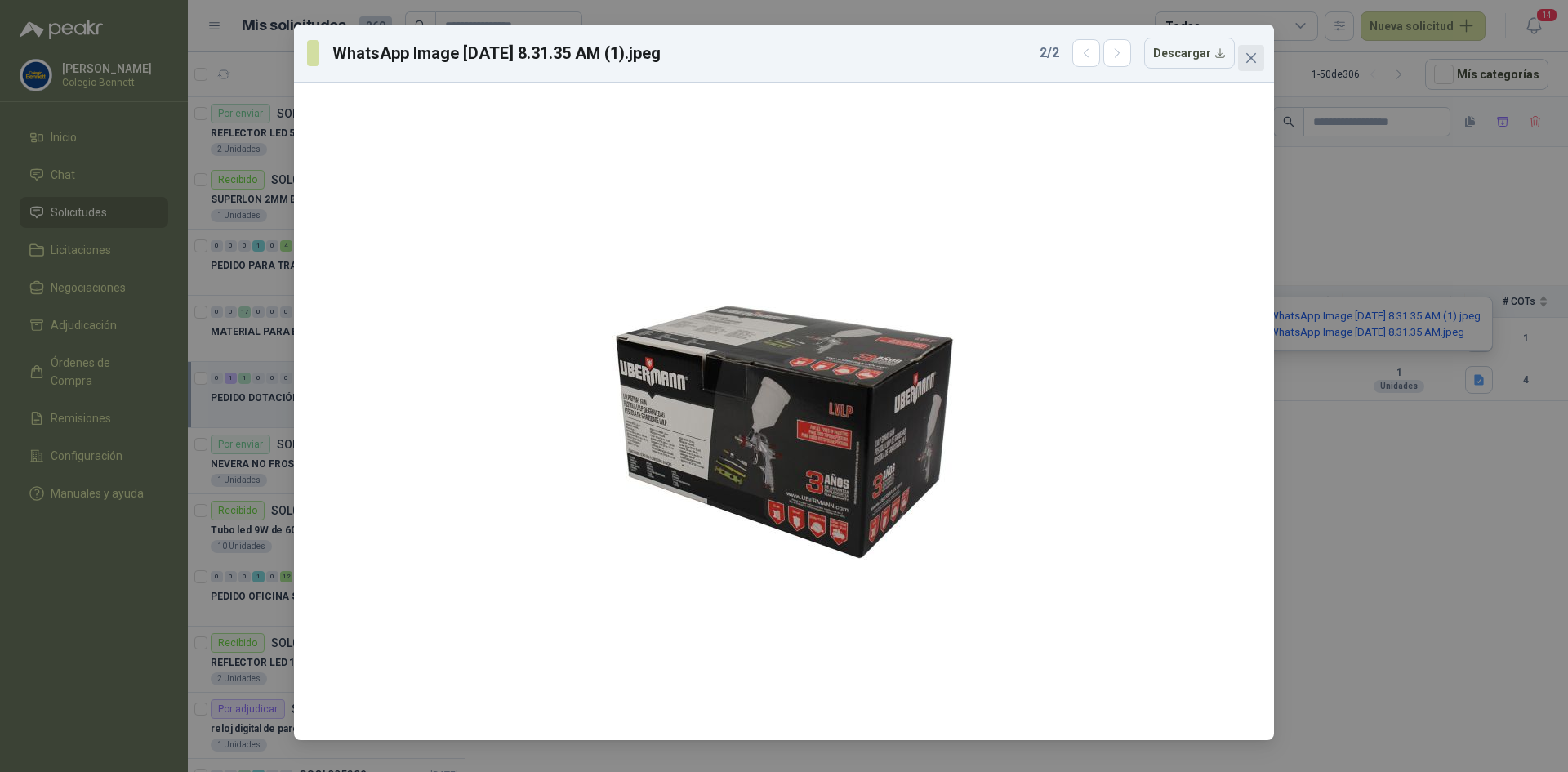
click at [1256, 58] on icon "close" at bounding box center [1251, 58] width 13 height 13
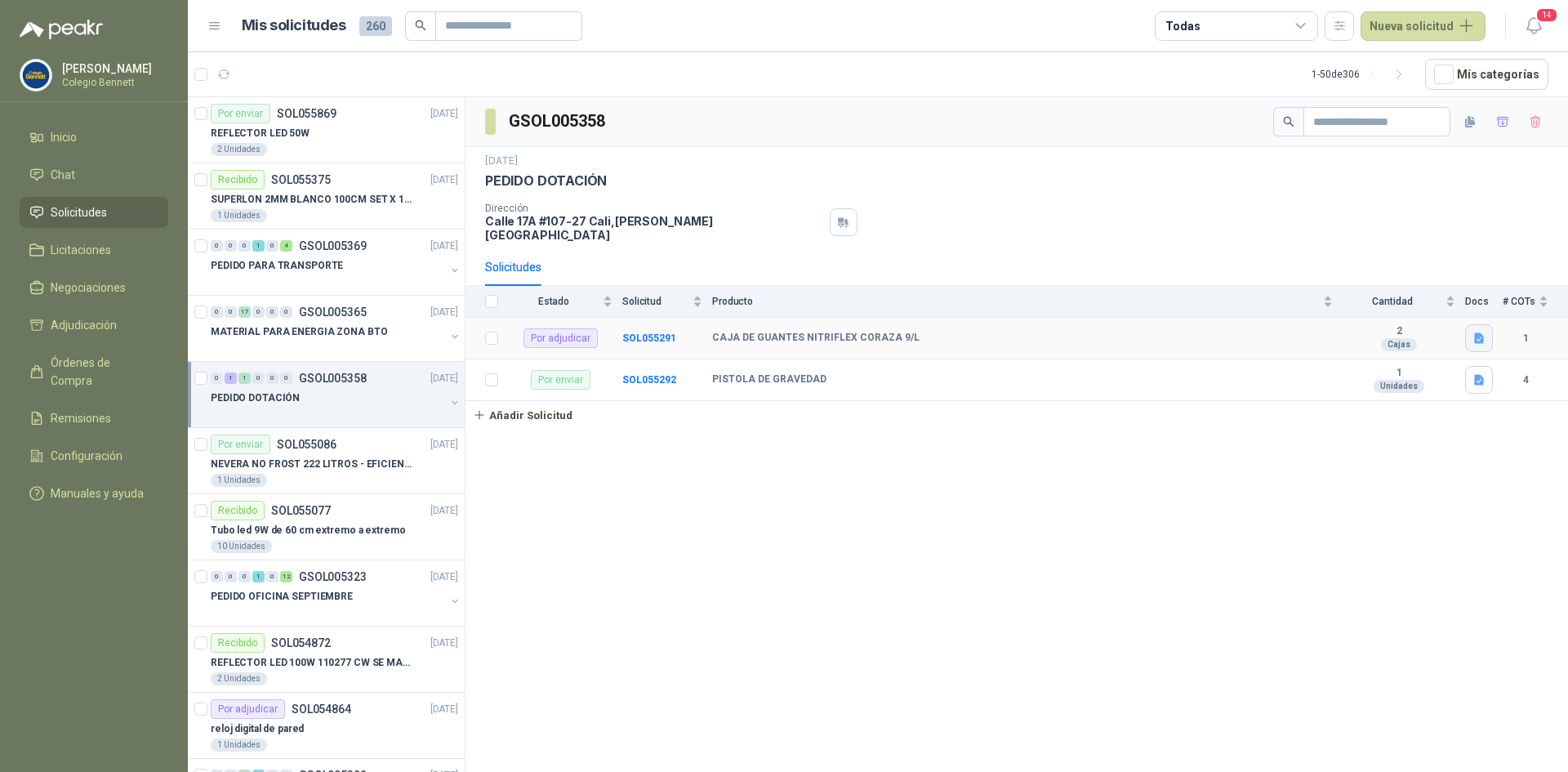
click at [1478, 333] on icon "button" at bounding box center [1478, 337] width 10 height 10
click at [1414, 295] on button "Captura de pantalla [DATE] 083036.png" at bounding box center [1379, 292] width 206 height 17
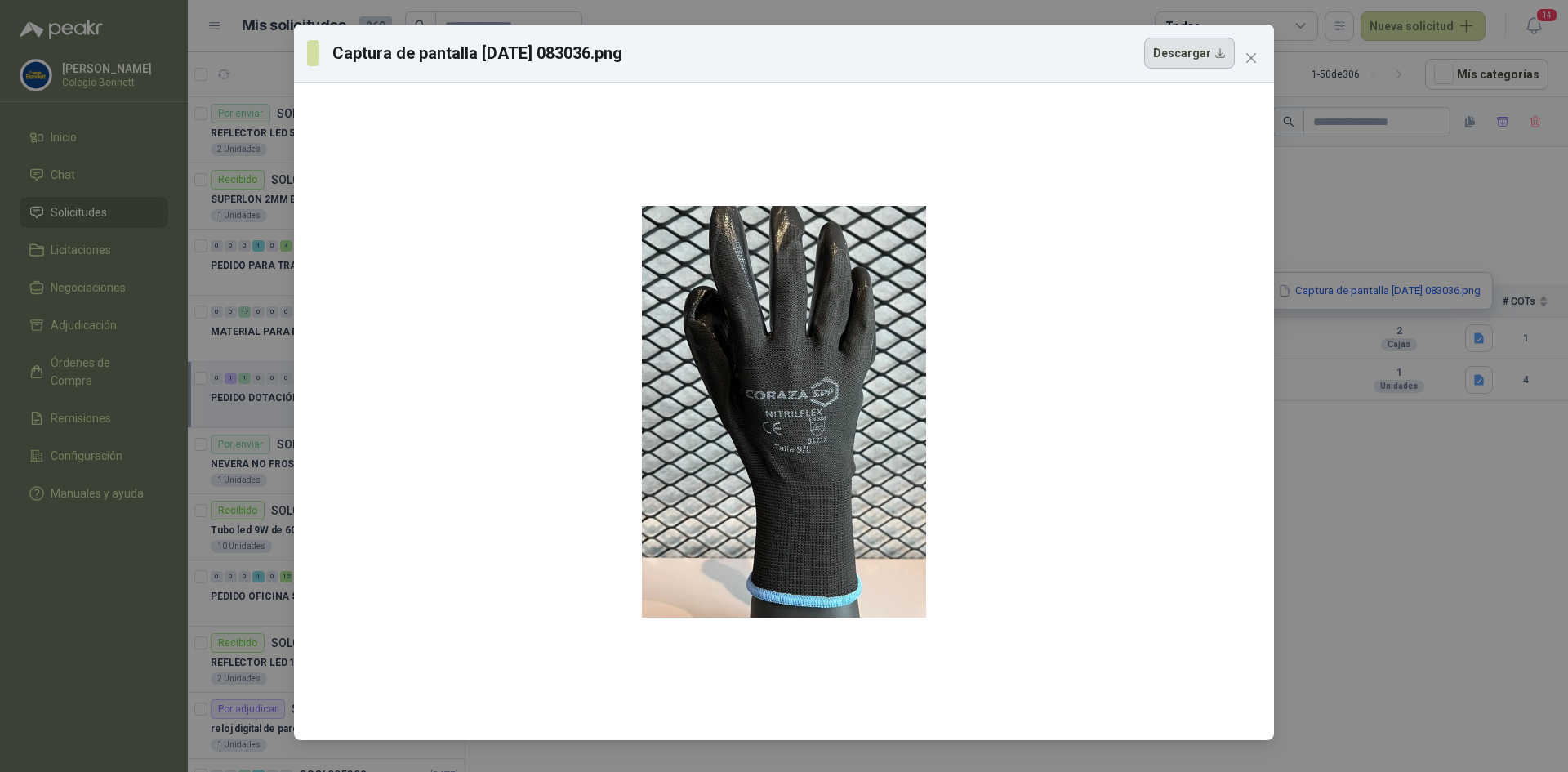
click at [1187, 59] on button "Descargar" at bounding box center [1189, 52] width 90 height 31
click at [1342, 232] on div "Captura de pantalla [DATE] 083036.png Descargar" at bounding box center [784, 386] width 1568 height 772
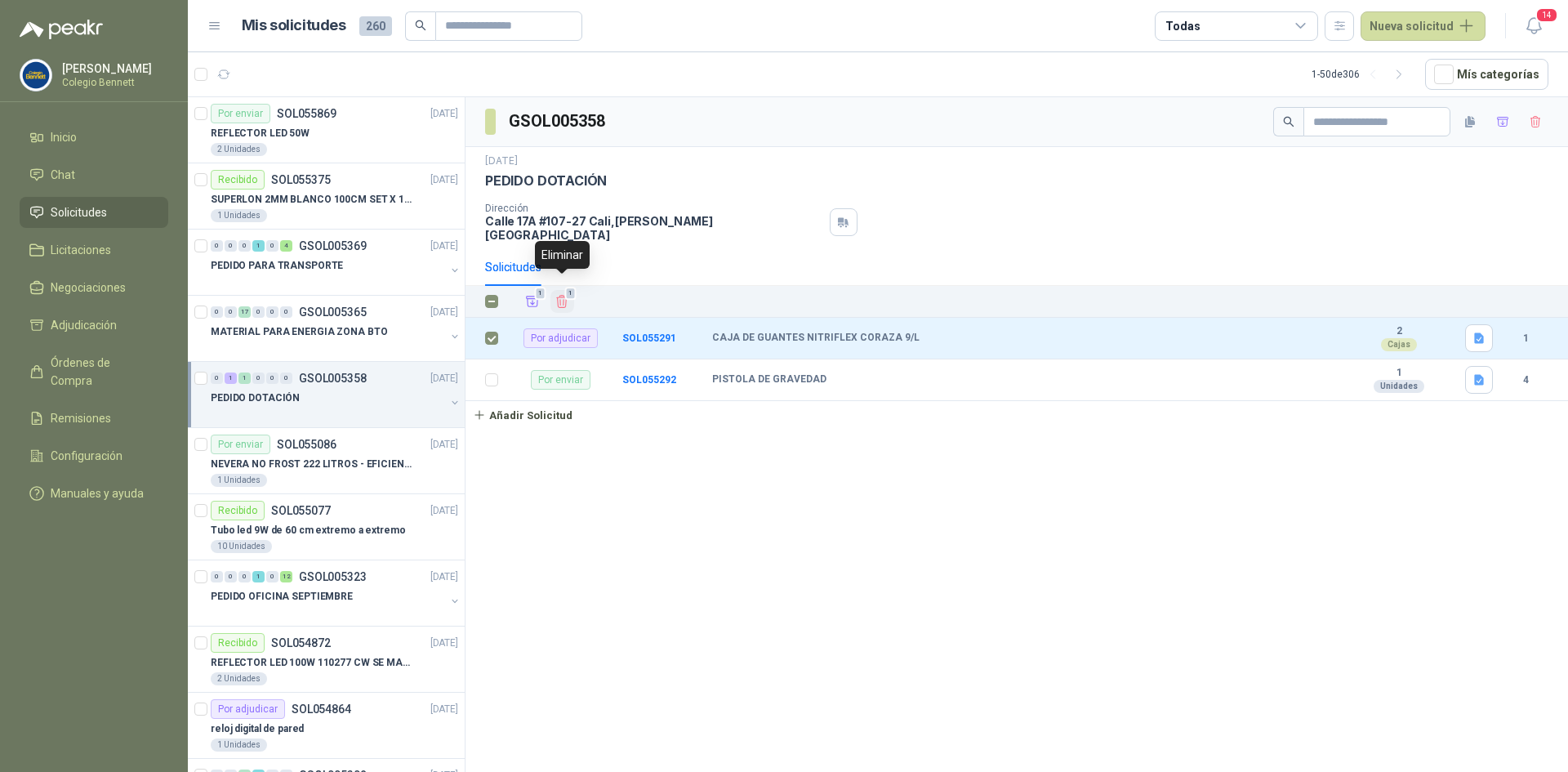
click at [564, 295] on icon "Eliminar" at bounding box center [561, 301] width 14 height 14
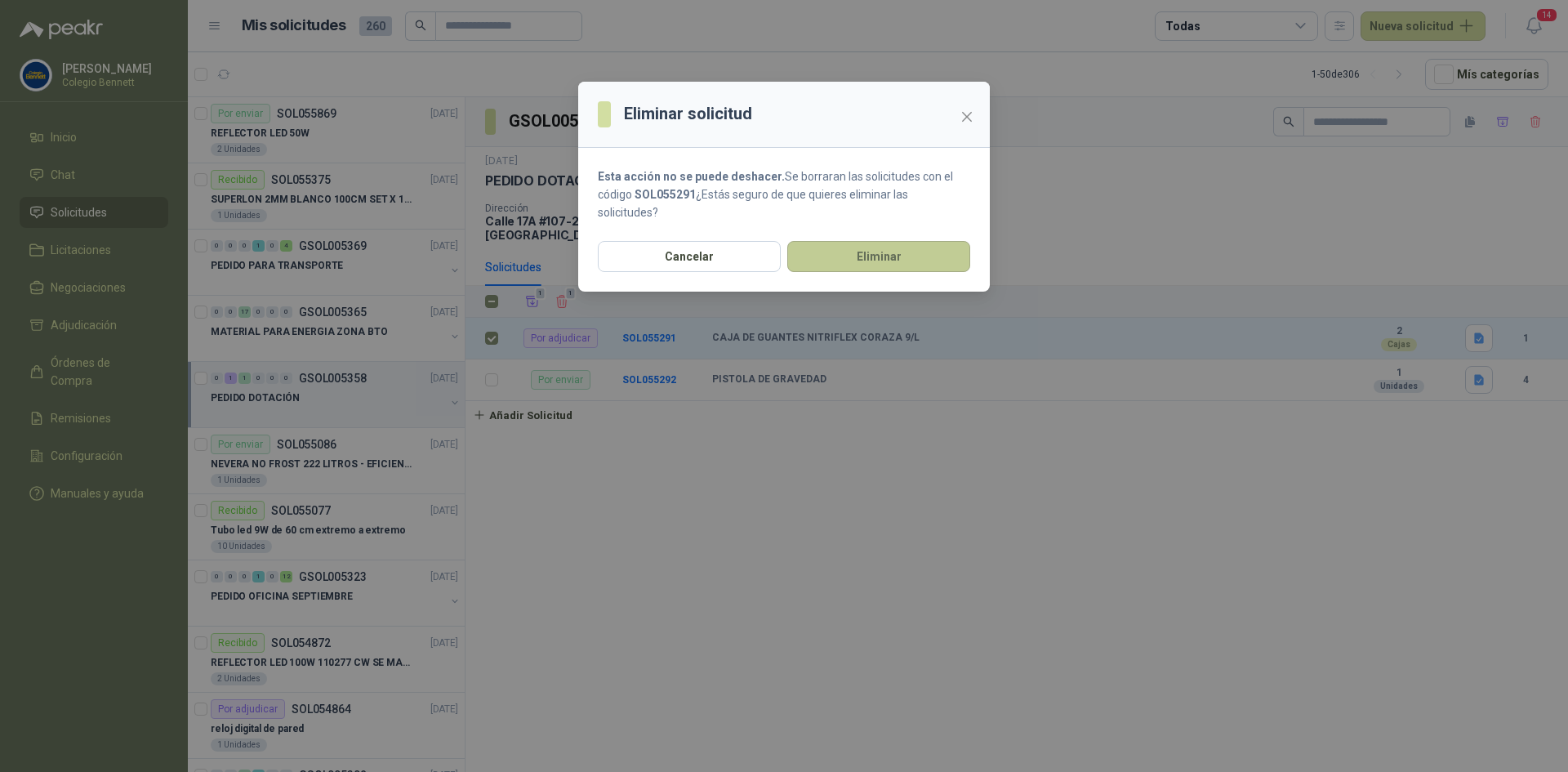
click at [810, 262] on button "Eliminar" at bounding box center [878, 256] width 183 height 31
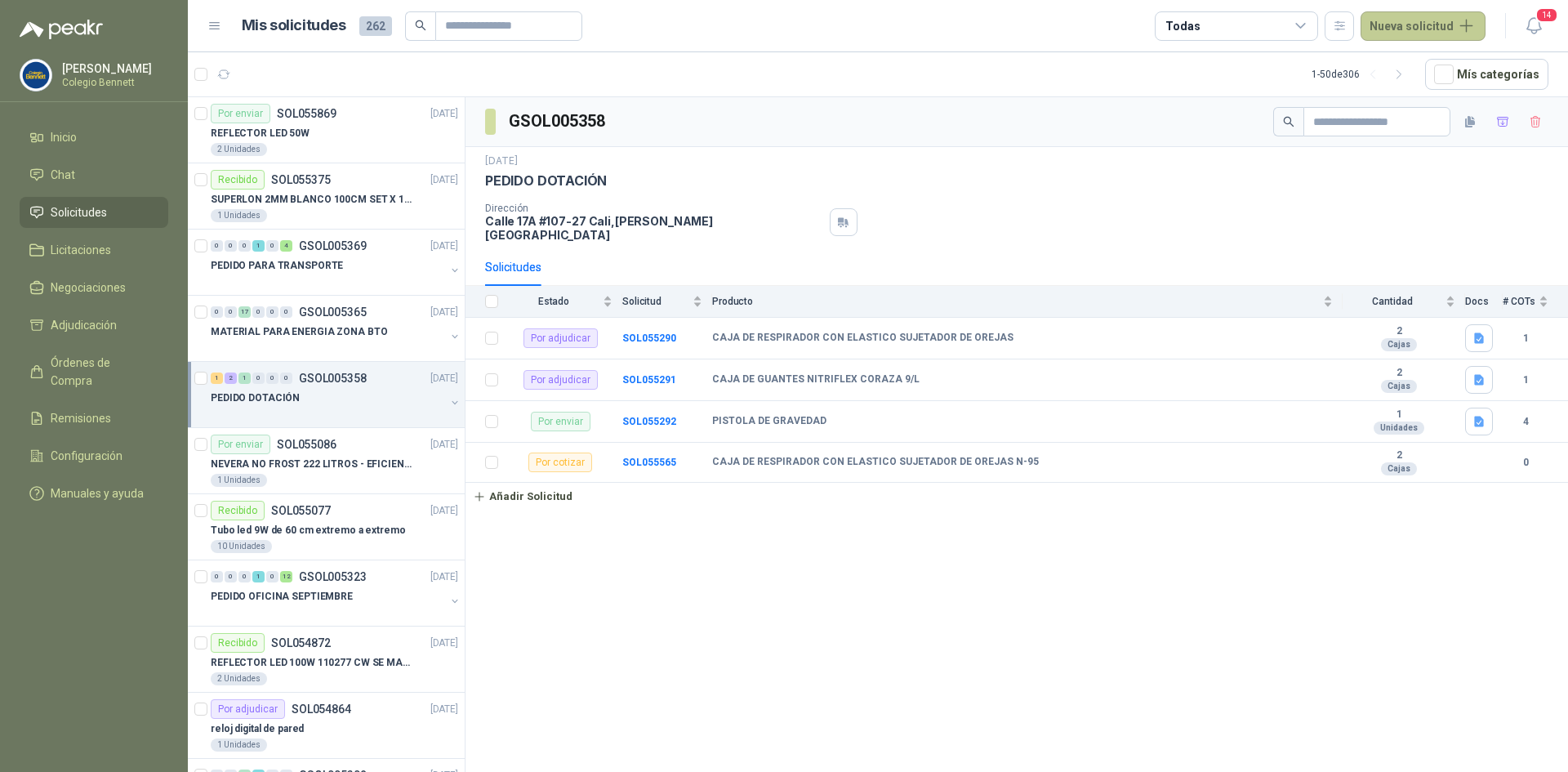
click at [1399, 29] on button "Nueva solicitud" at bounding box center [1422, 26] width 125 height 30
click at [1427, 85] on link "Solicitud grupal" at bounding box center [1442, 93] width 139 height 29
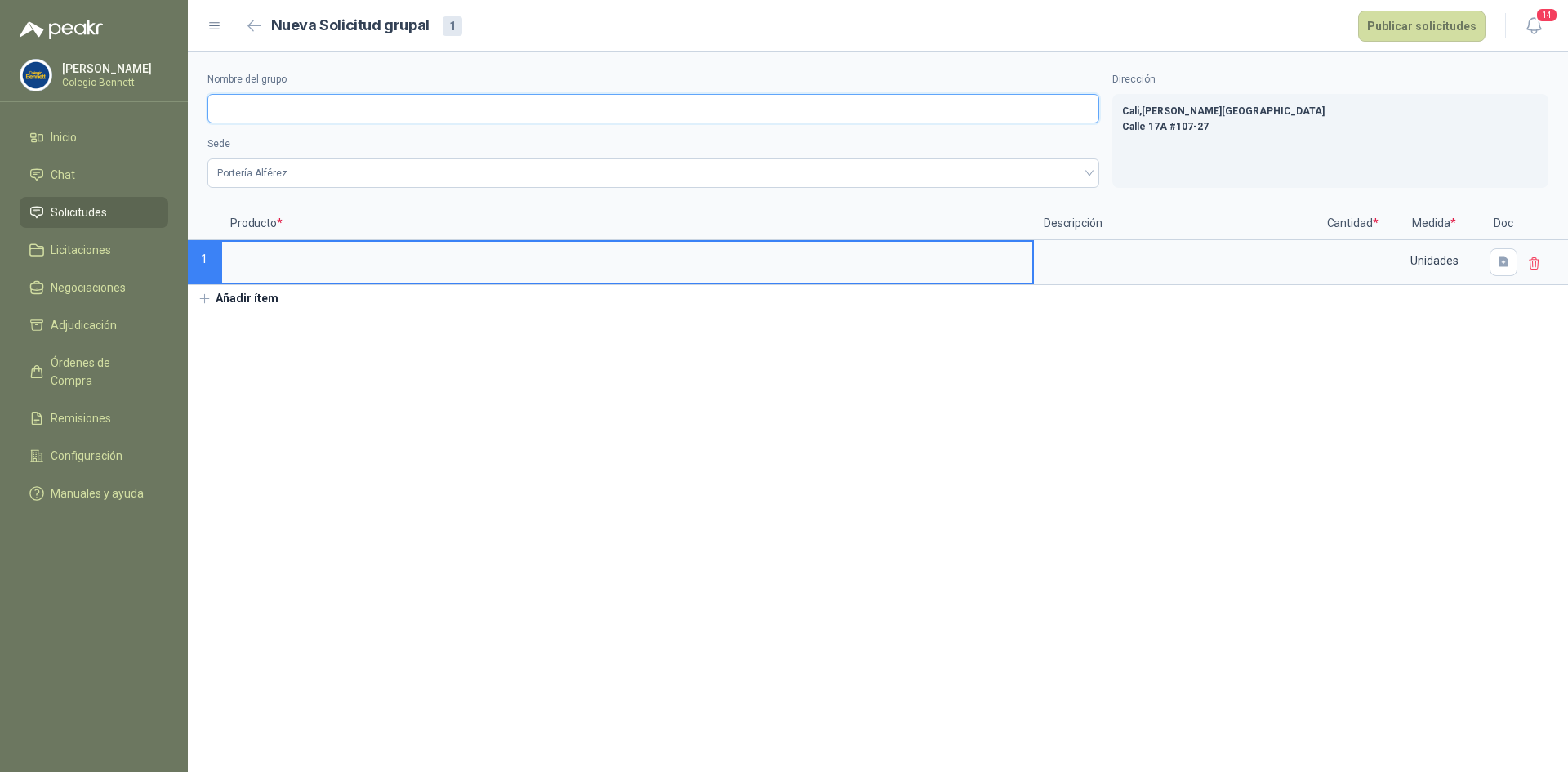
click at [380, 116] on input "Nombre del grupo" at bounding box center [653, 109] width 892 height 30
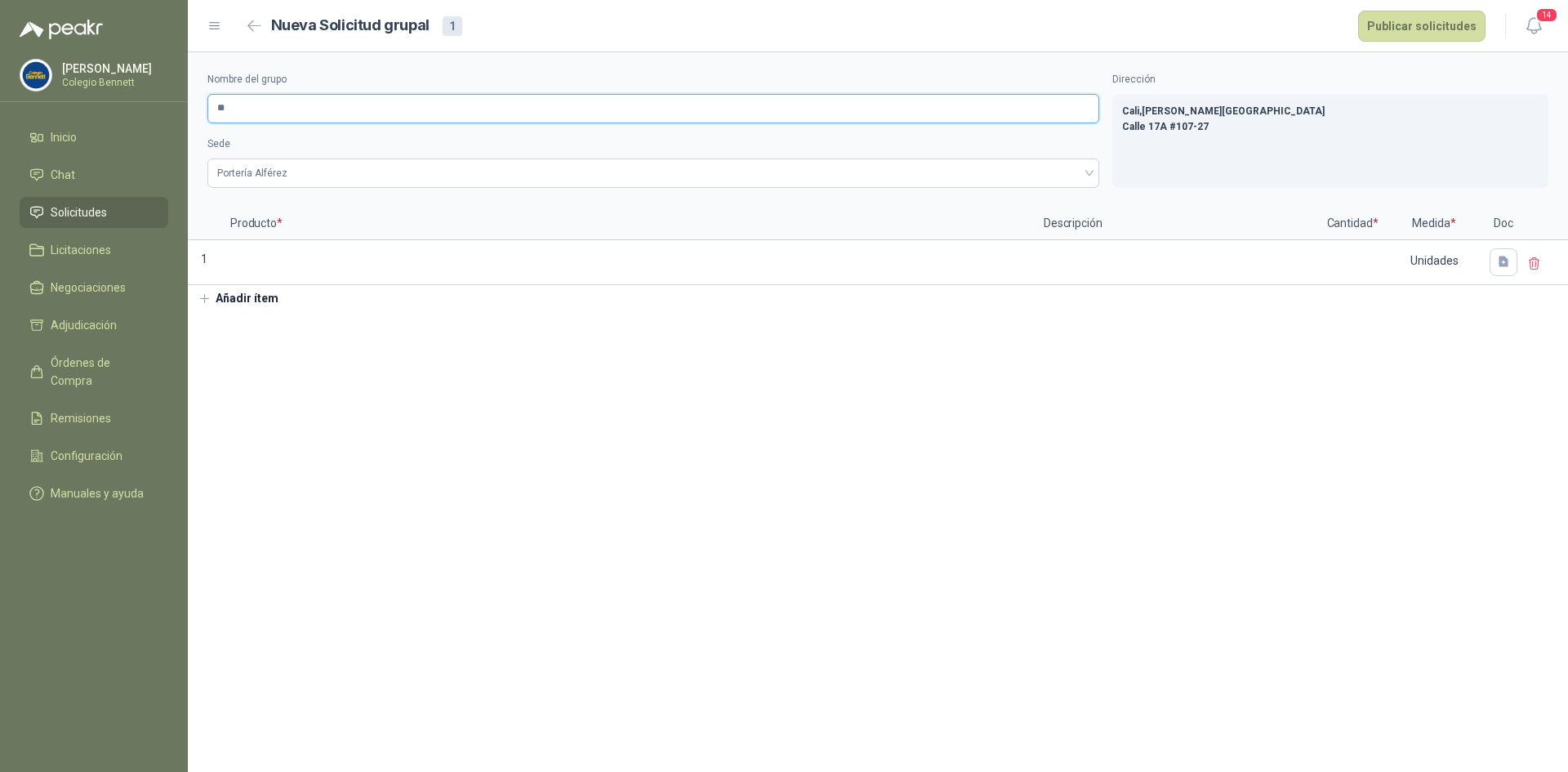
type input "*"
type input "**********"
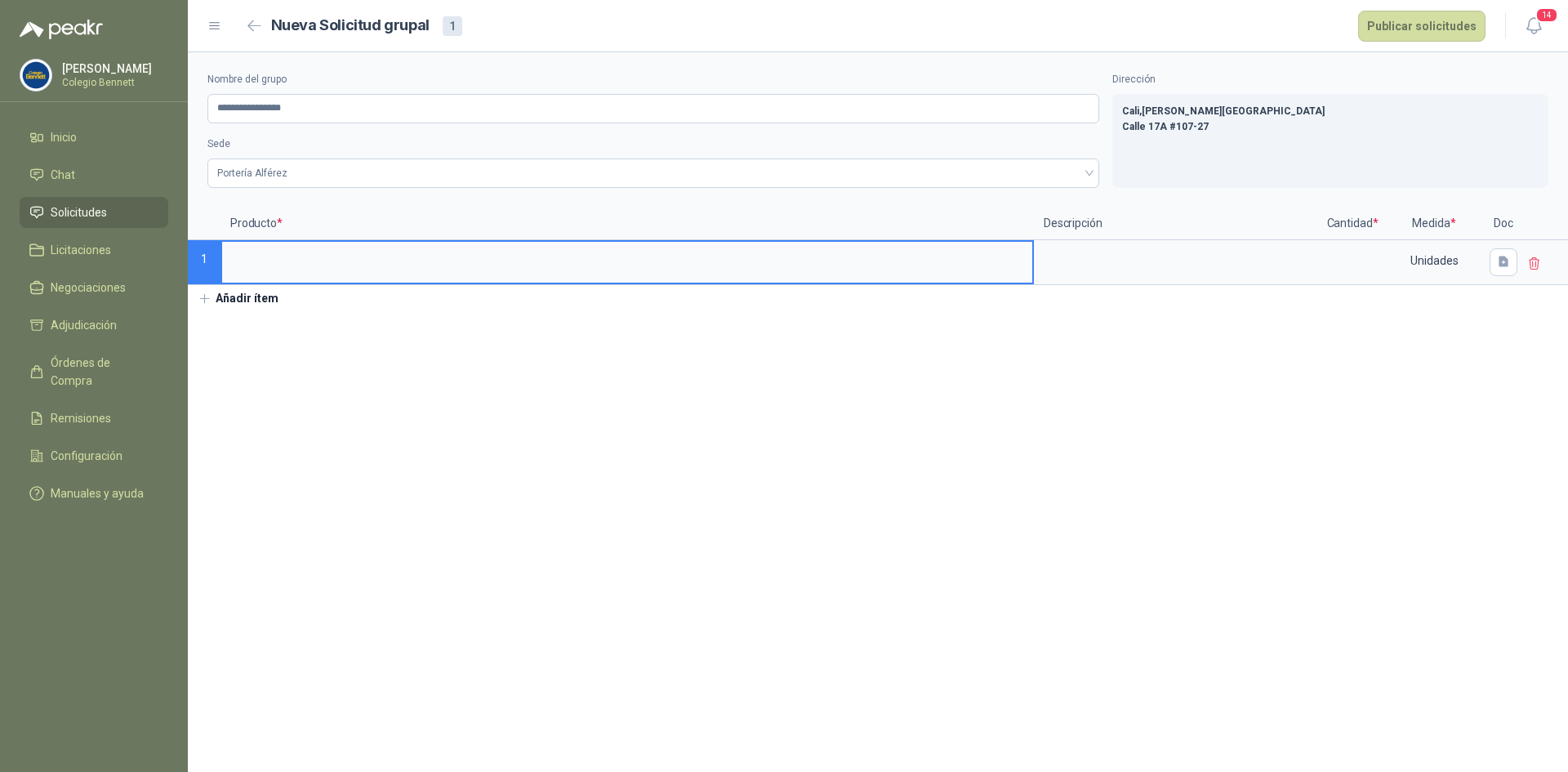
click at [260, 269] on input at bounding box center [627, 257] width 810 height 31
click at [1508, 257] on icon "button" at bounding box center [1503, 261] width 14 height 14
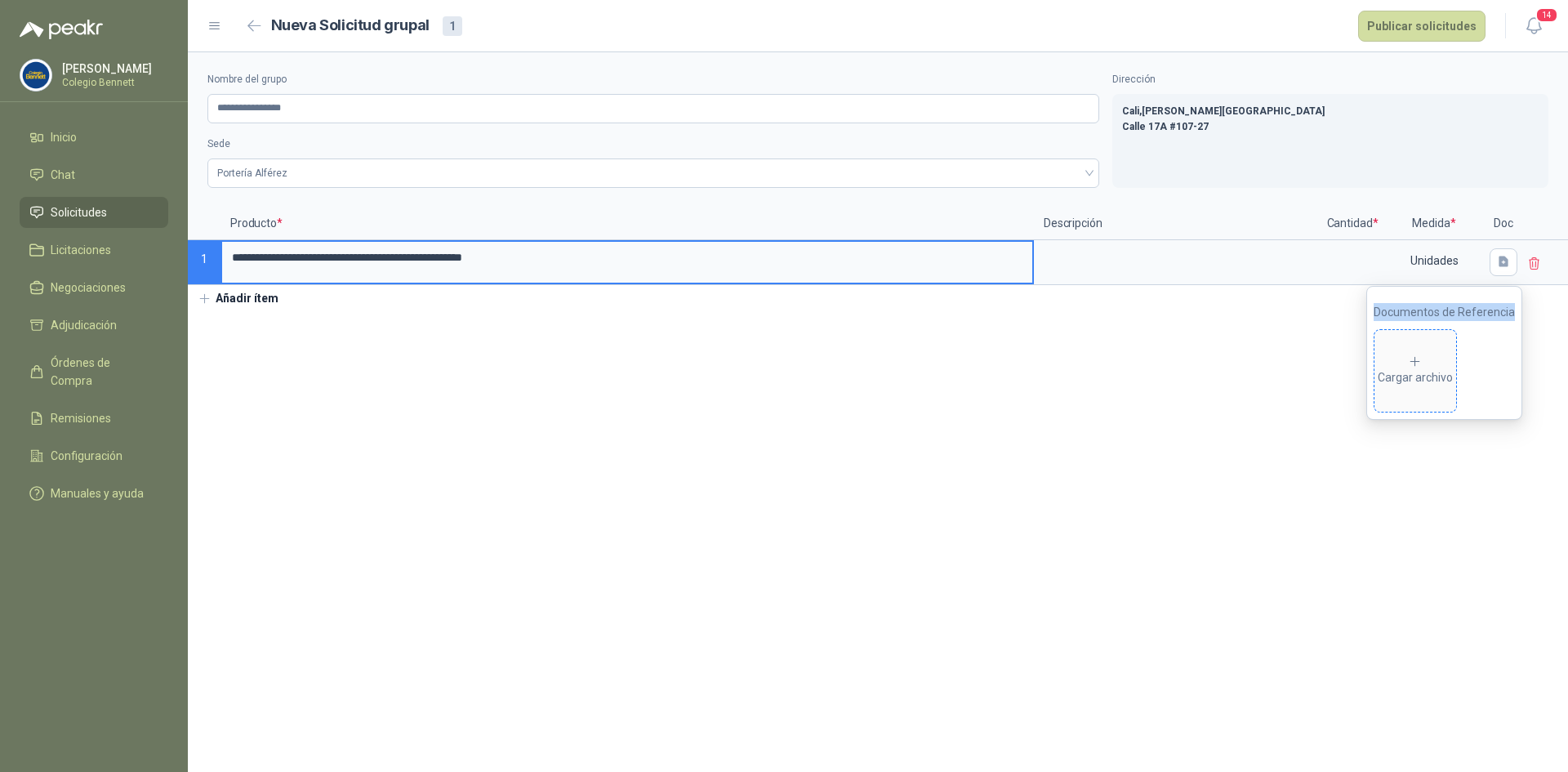
click at [1426, 345] on span "Cargar archivo" at bounding box center [1416, 371] width 82 height 82
click at [250, 299] on button "Añadir ítem" at bounding box center [237, 298] width 100 height 28
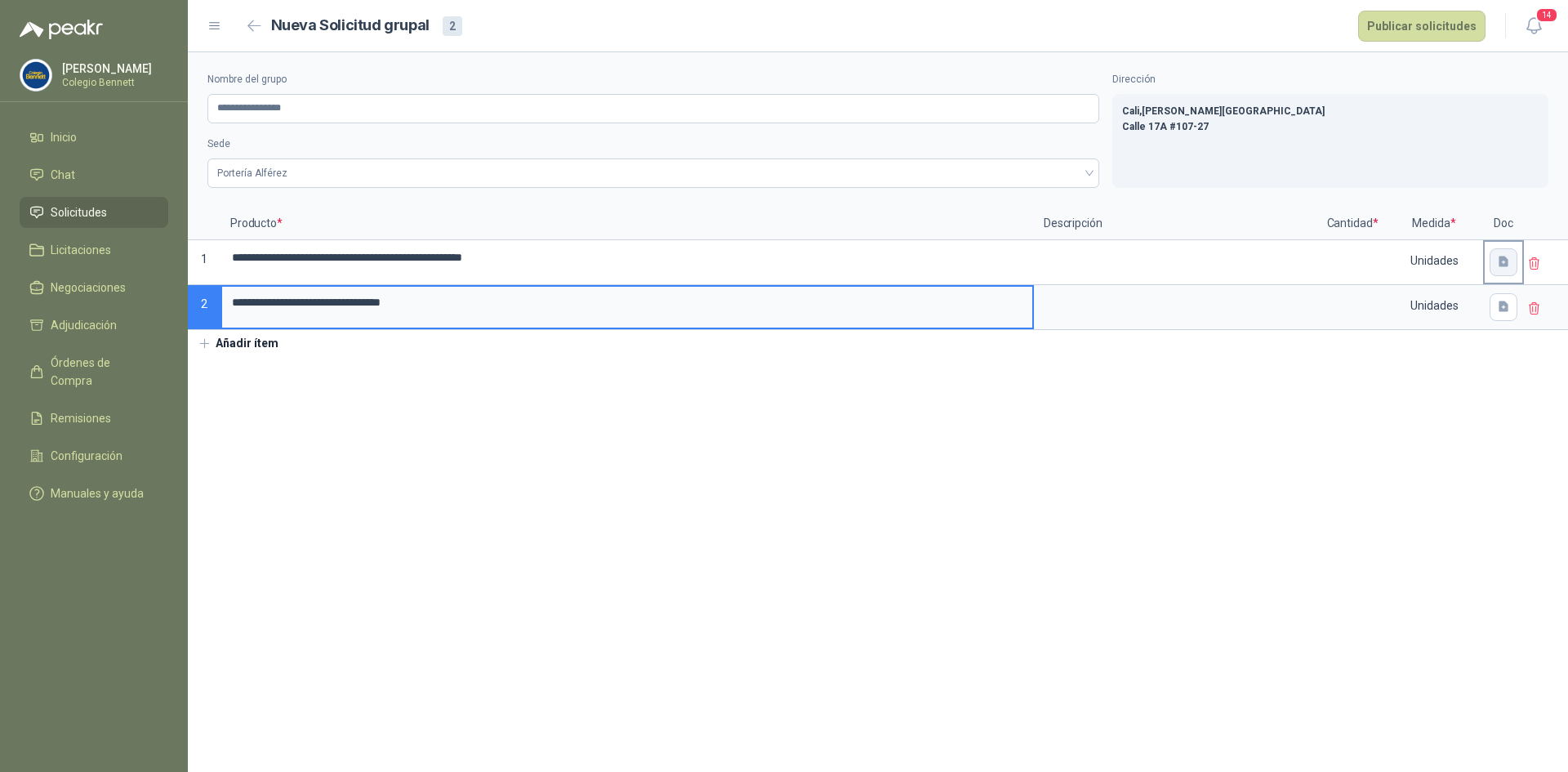
click at [1498, 262] on icon "button" at bounding box center [1503, 261] width 14 height 14
click at [1429, 343] on span "Cargar archivo" at bounding box center [1416, 371] width 82 height 82
click at [1342, 262] on input at bounding box center [1352, 257] width 62 height 31
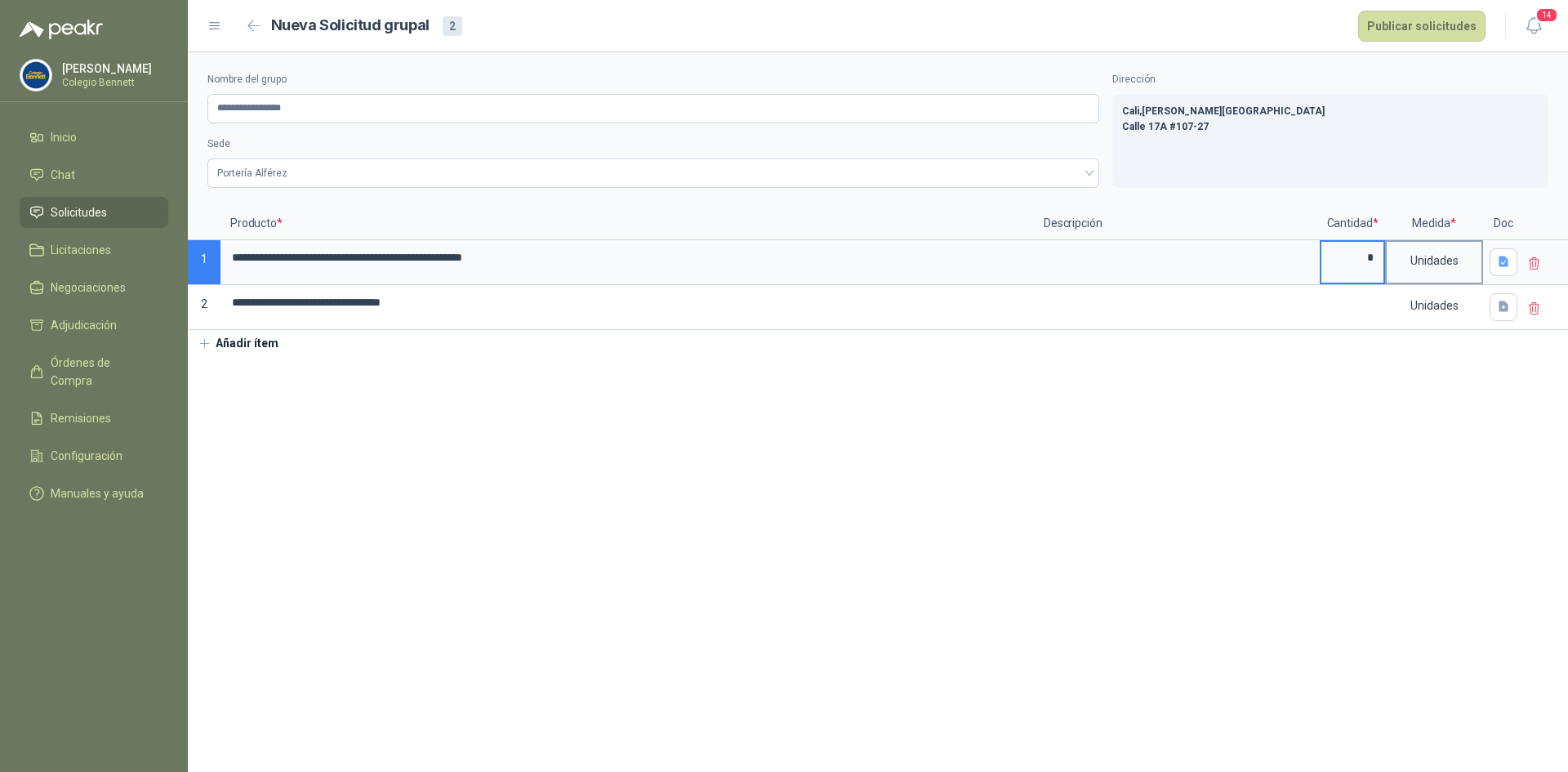
type input "*"
click at [1440, 269] on div "Unidades" at bounding box center [1434, 260] width 94 height 37
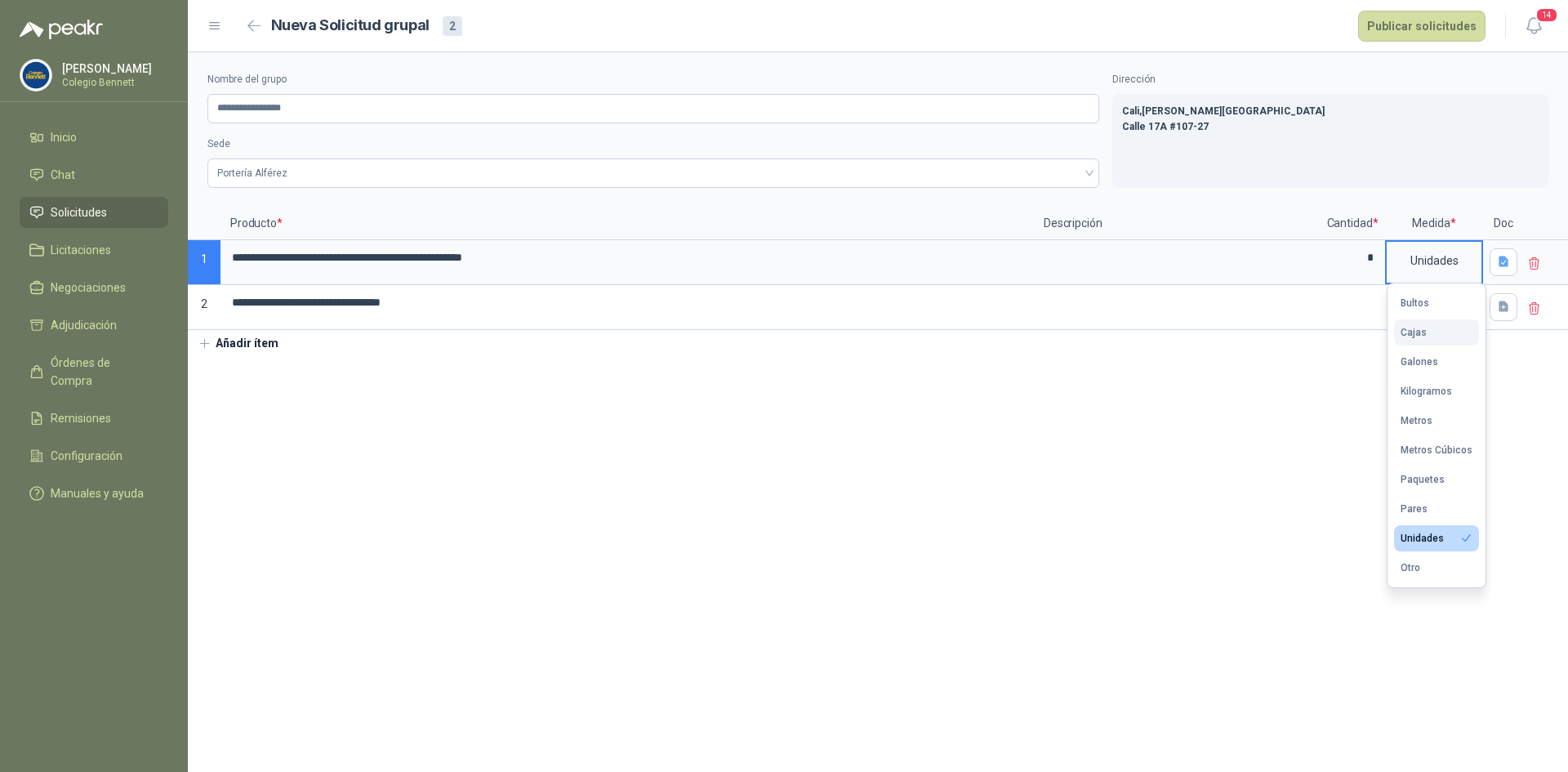
click at [1417, 327] on div "Cajas" at bounding box center [1413, 333] width 26 height 11
click at [1498, 311] on icon "button" at bounding box center [1503, 307] width 14 height 14
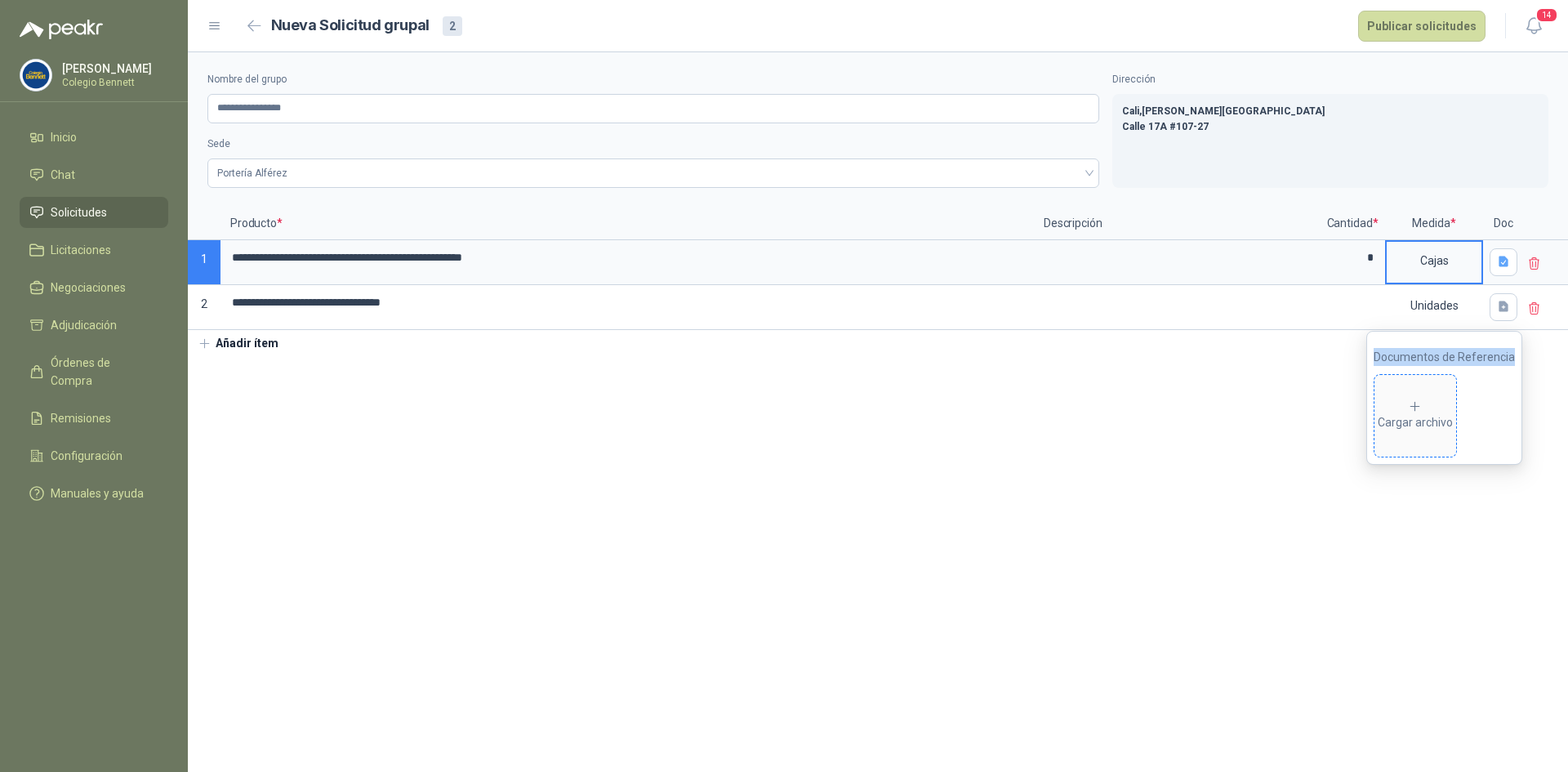
click at [1431, 393] on span "Cargar archivo" at bounding box center [1416, 416] width 82 height 82
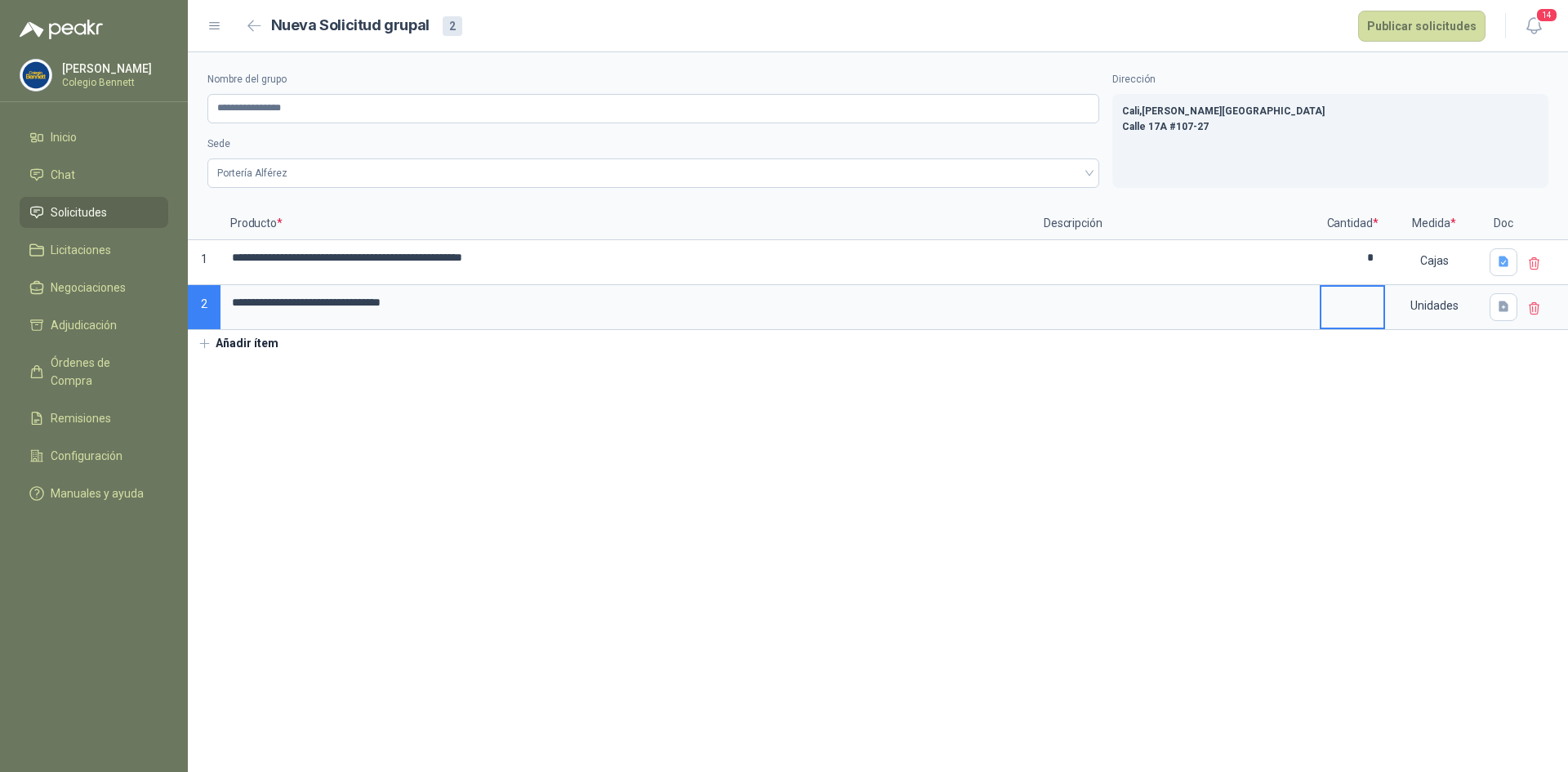
click at [1381, 300] on input at bounding box center [1352, 302] width 62 height 31
type input "*"
click at [1417, 305] on div "Unidades" at bounding box center [1434, 305] width 94 height 37
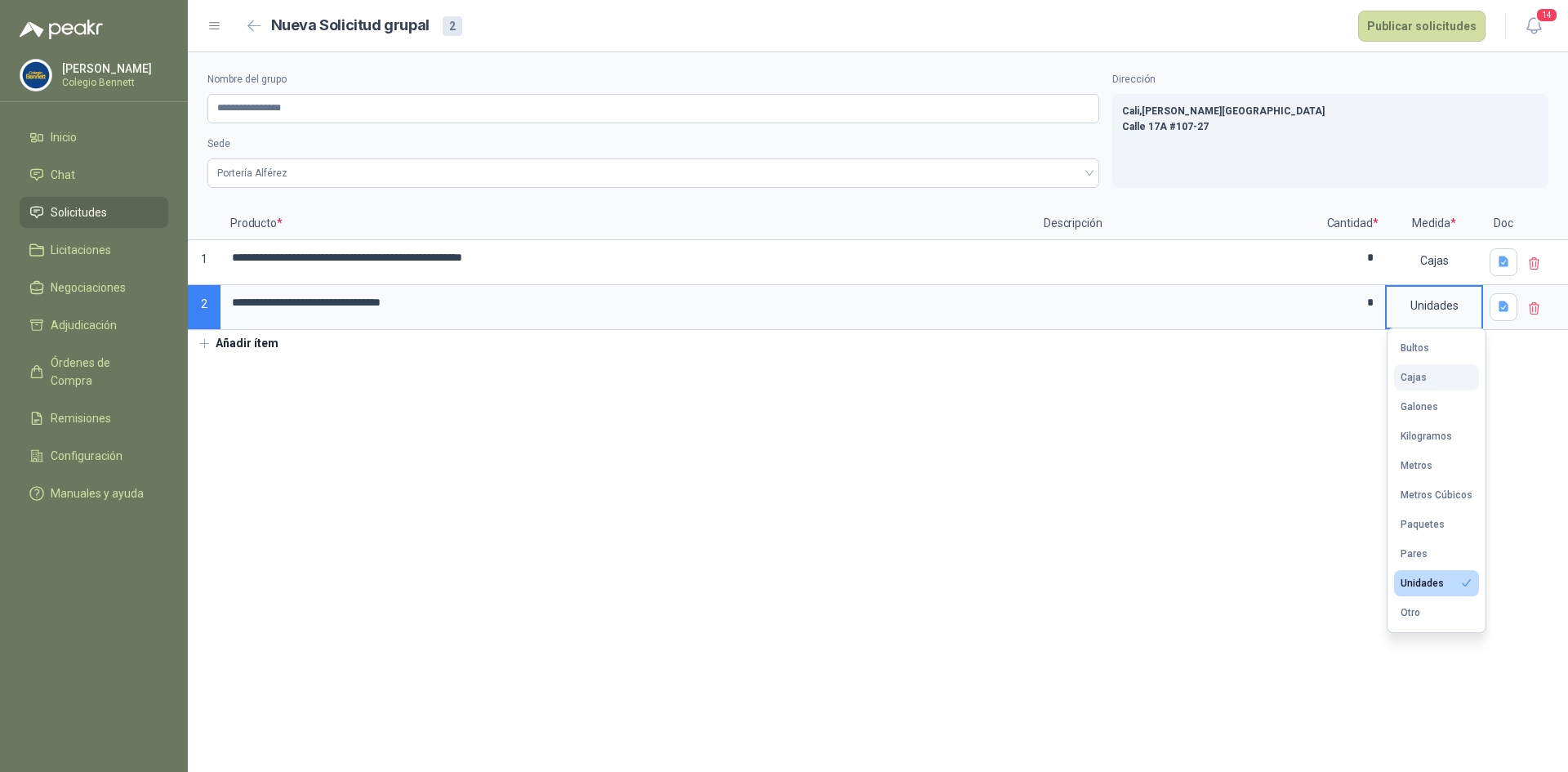
click at [1417, 369] on button "Cajas" at bounding box center [1436, 376] width 85 height 26
click at [1380, 385] on section "**********" at bounding box center [877, 412] width 1380 height 720
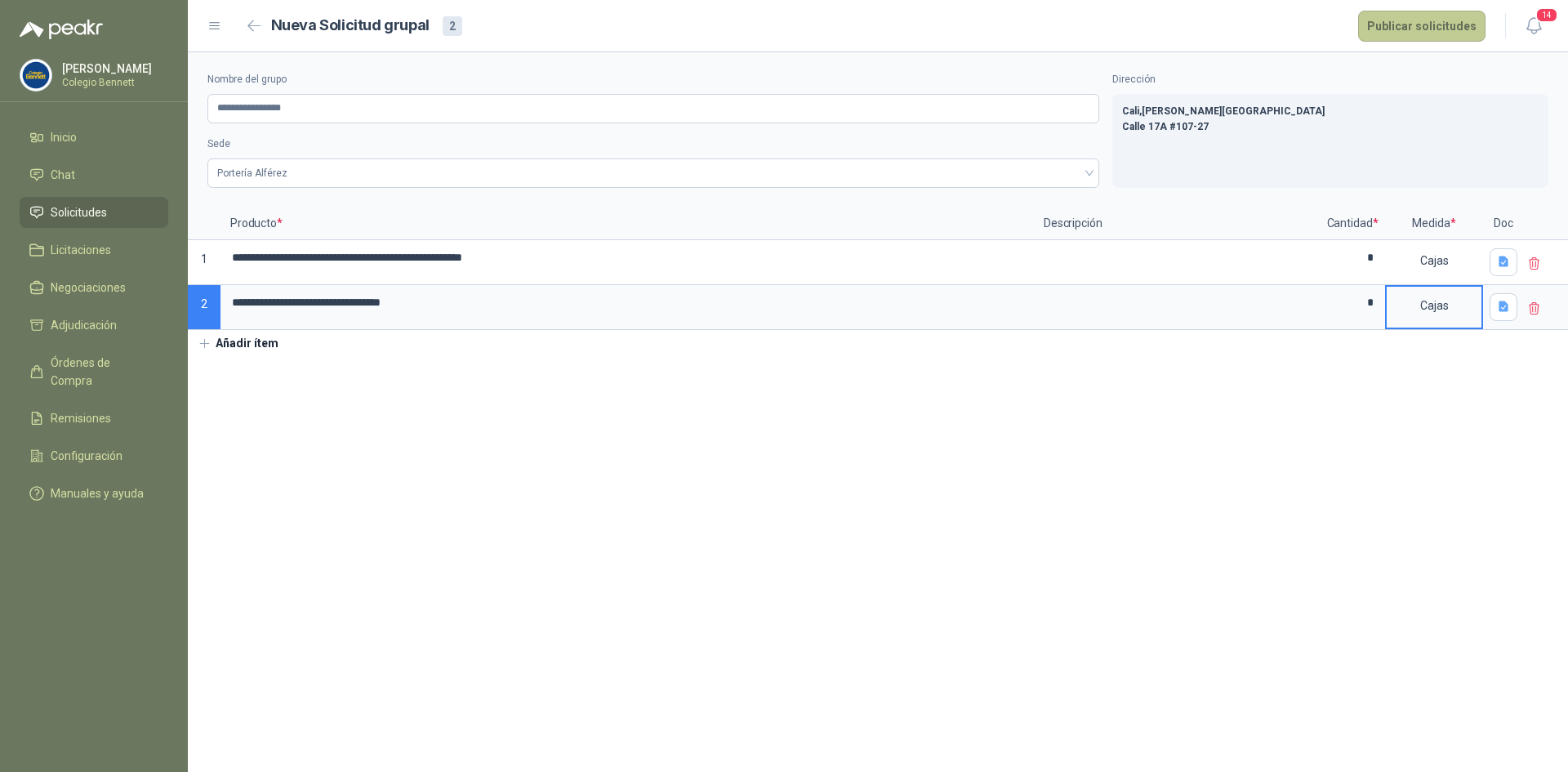
click at [1420, 27] on button "Publicar solicitudes" at bounding box center [1422, 26] width 128 height 31
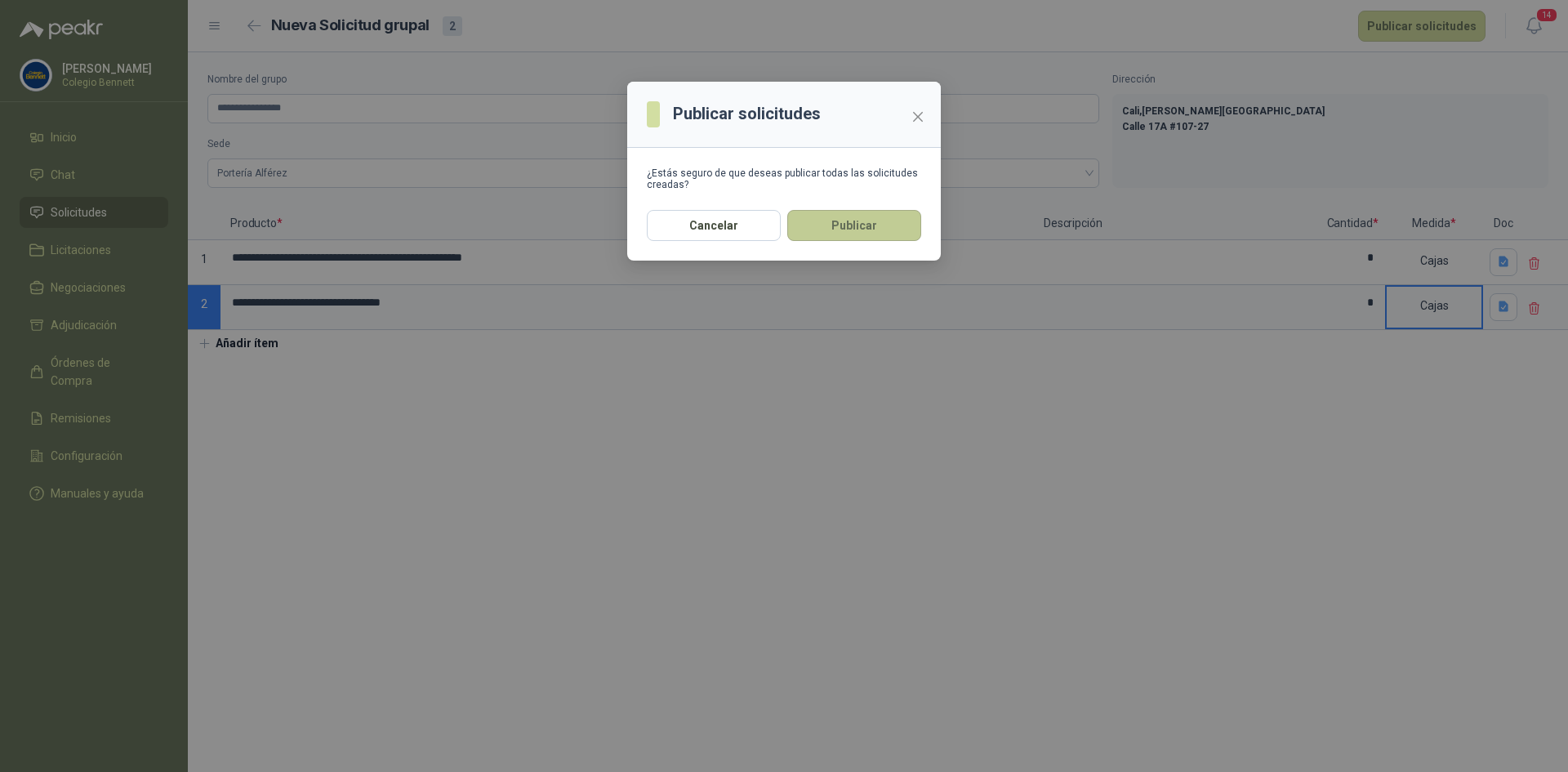
click at [854, 227] on button "Publicar" at bounding box center [854, 225] width 134 height 31
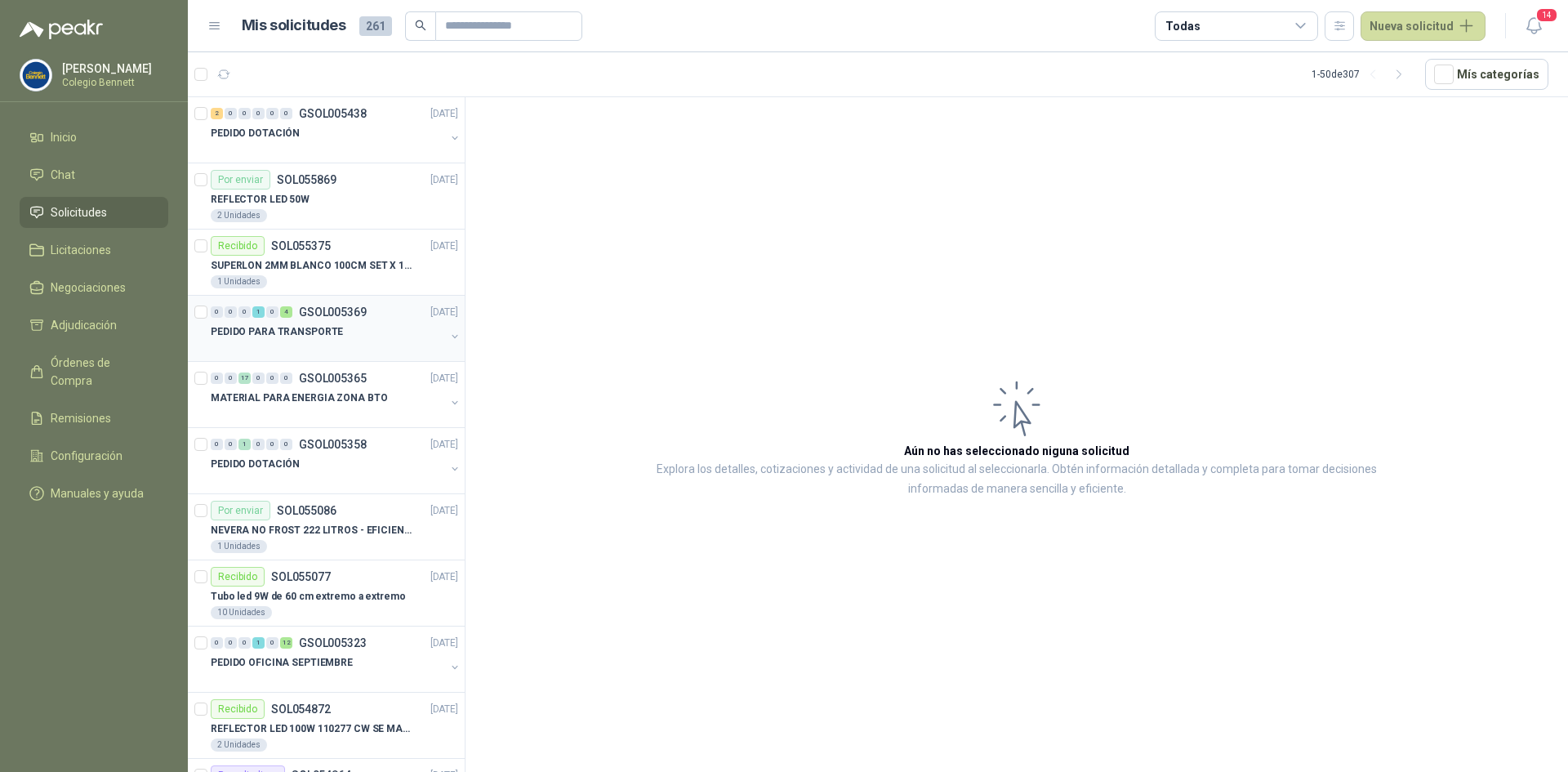
click at [329, 339] on p "PEDIDO PARA TRANSPORTE" at bounding box center [276, 332] width 132 height 15
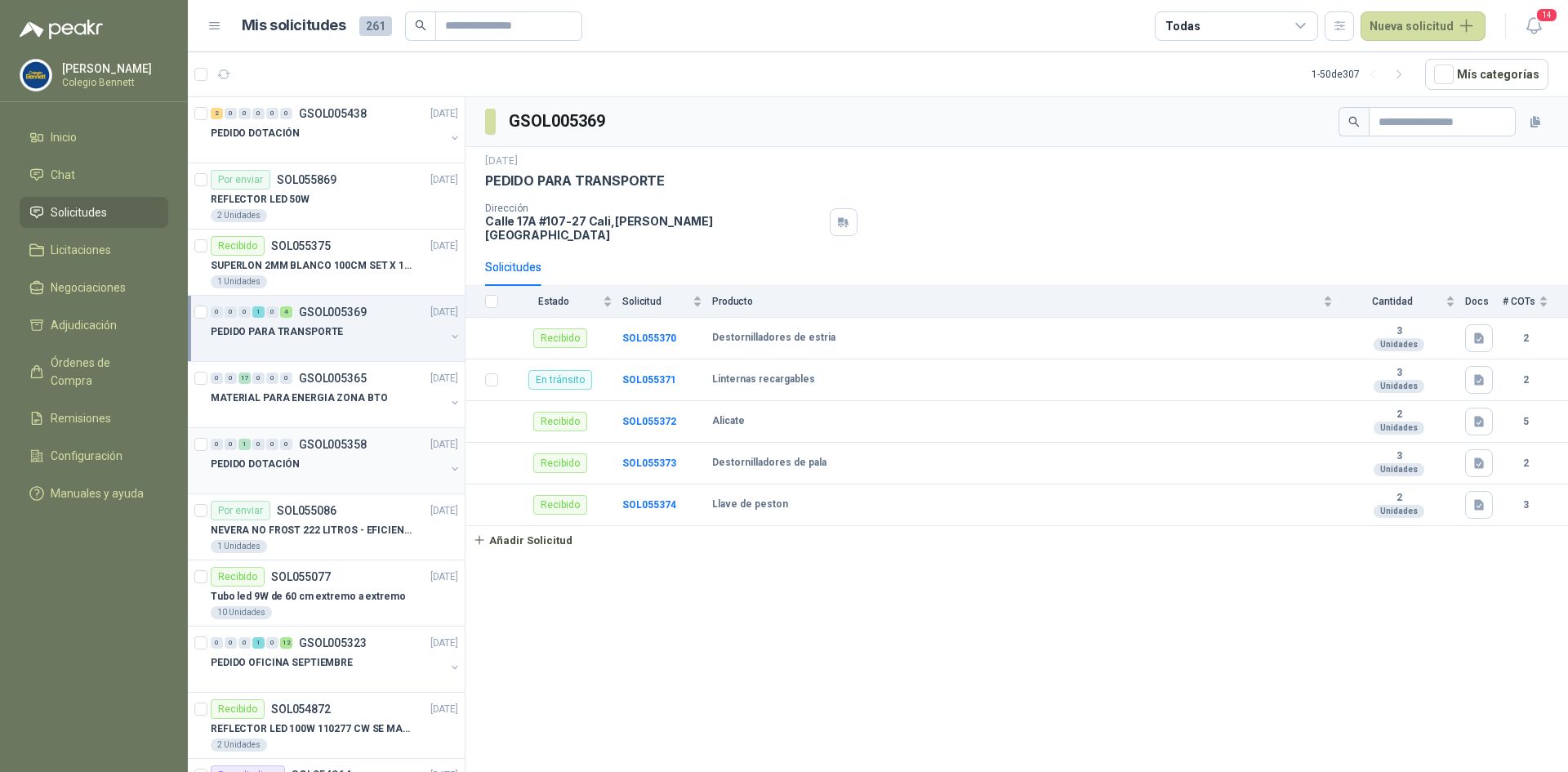
click at [313, 444] on p "GSOL005358" at bounding box center [332, 444] width 68 height 11
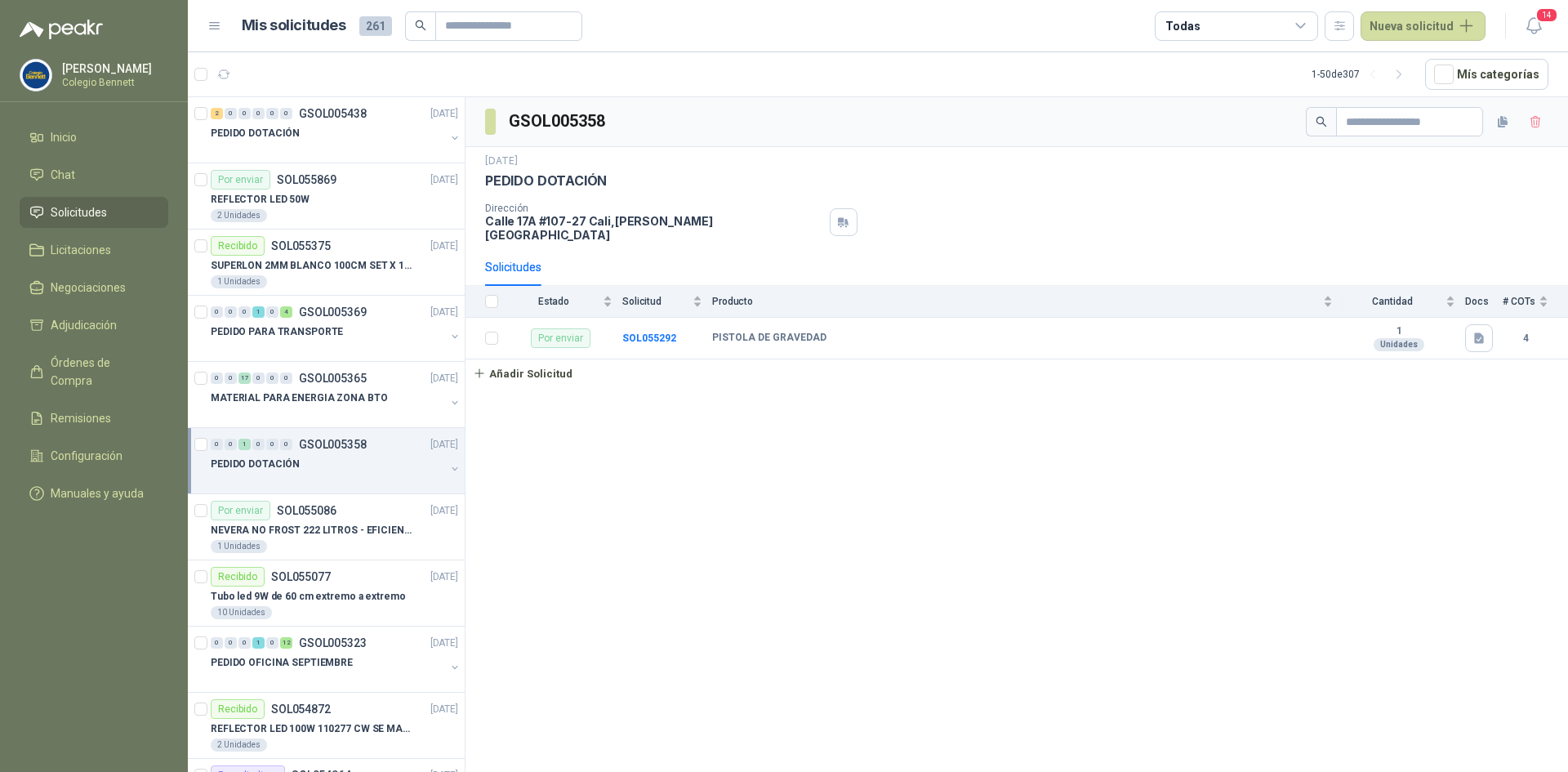
click at [564, 180] on p "PEDIDO DOTACIÓN" at bounding box center [546, 181] width 122 height 17
click at [641, 333] on b "SOL055292" at bounding box center [649, 338] width 54 height 11
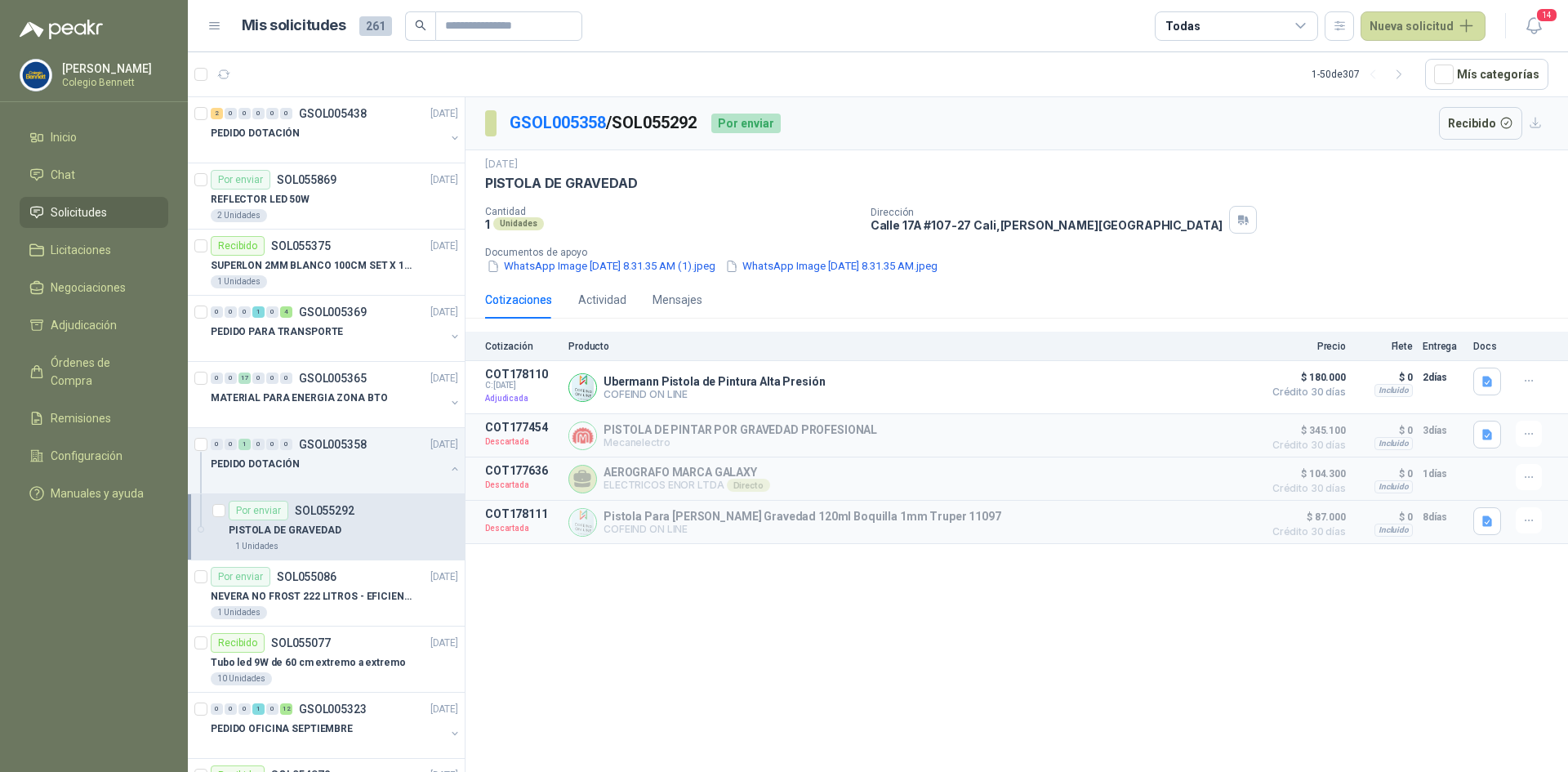
click at [1370, 226] on div "Dirección Calle 17A #107-27 Cali , Valle del Cauca" at bounding box center [1216, 219] width 691 height 28
